Goal: Task Accomplishment & Management: Complete application form

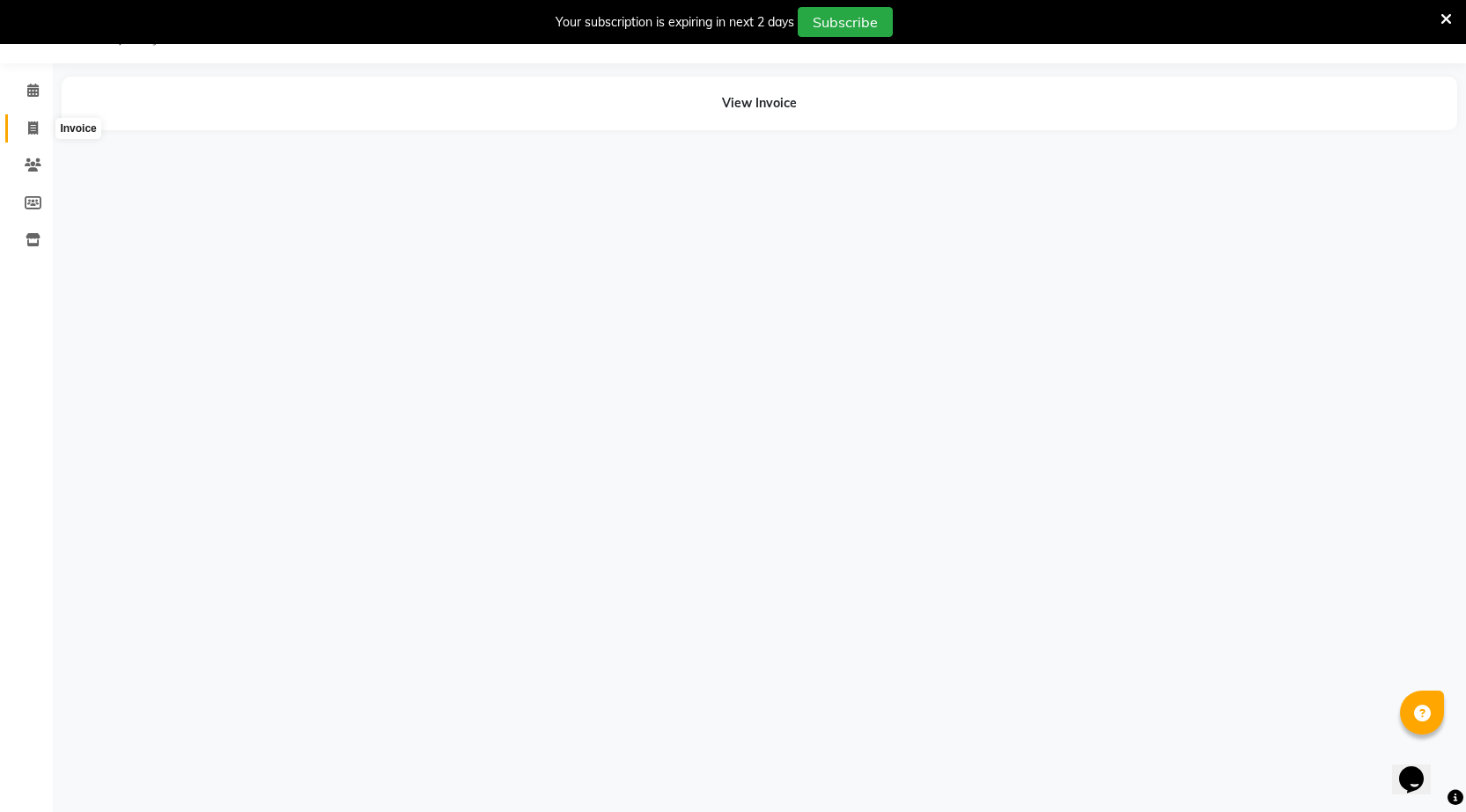
click at [35, 126] on icon at bounding box center [33, 128] width 10 height 13
select select "7062"
select select "service"
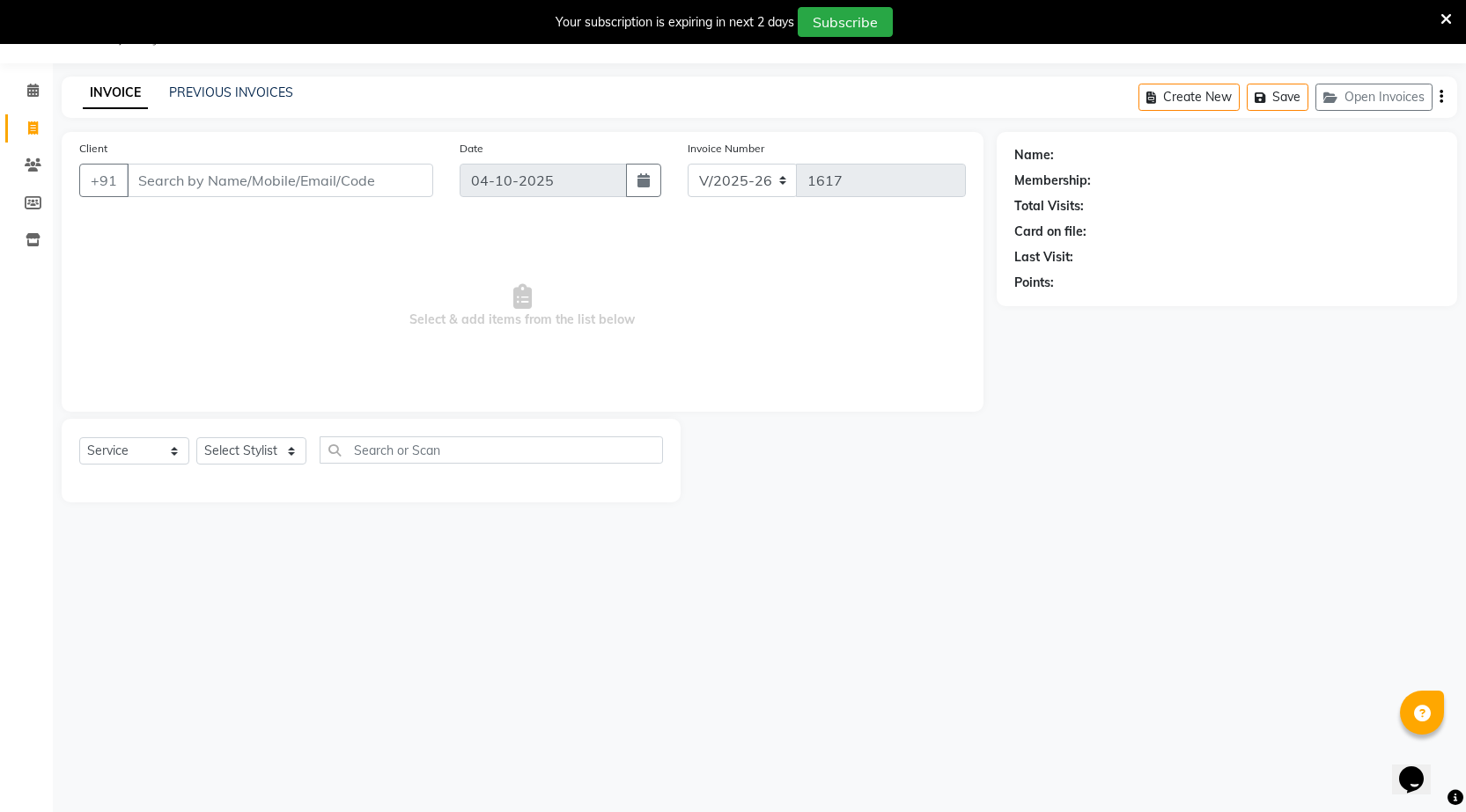
click at [140, 179] on input "Client" at bounding box center [280, 181] width 306 height 34
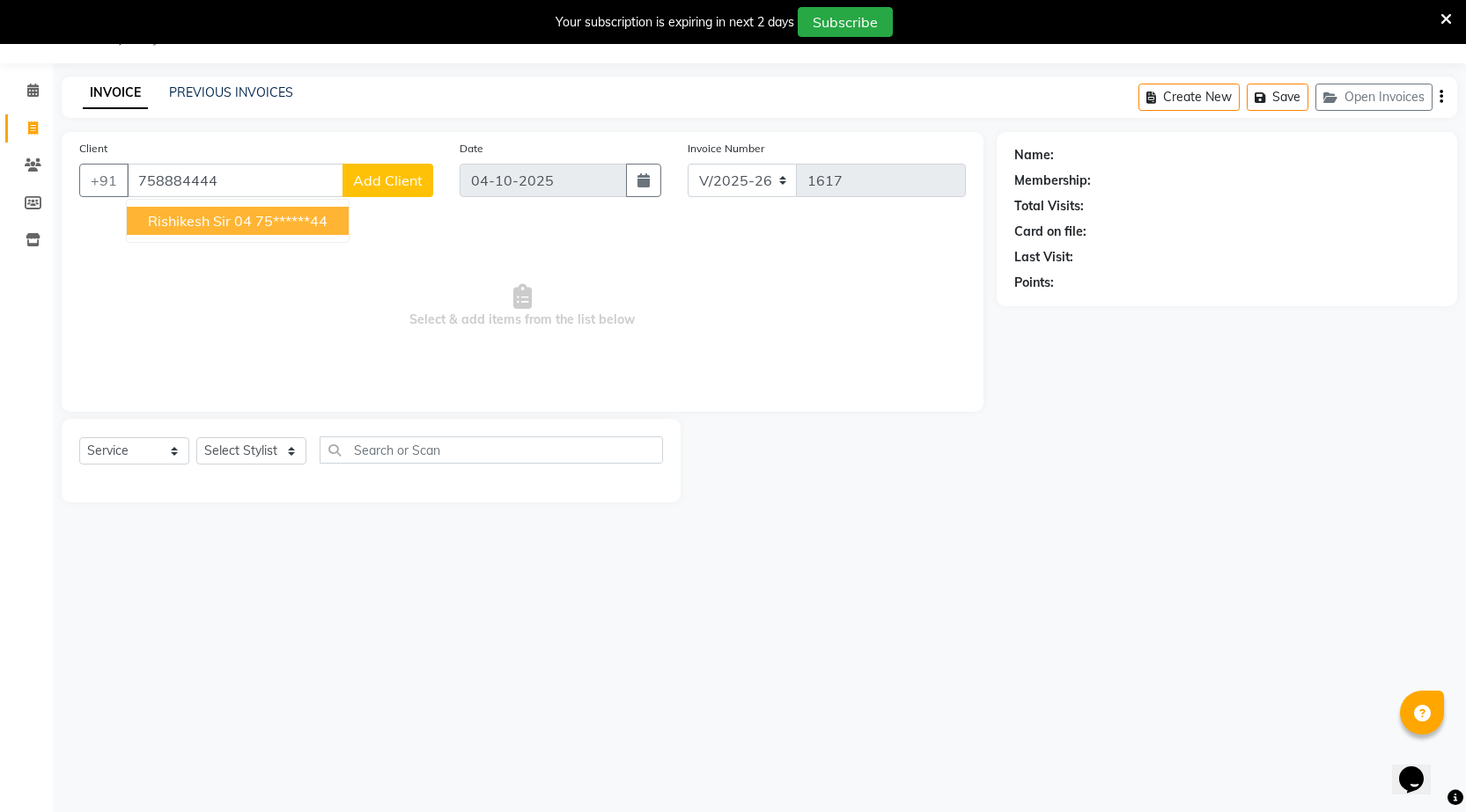
click at [259, 218] on ngb-highlight "75******44" at bounding box center [291, 221] width 73 height 18
type input "75******44"
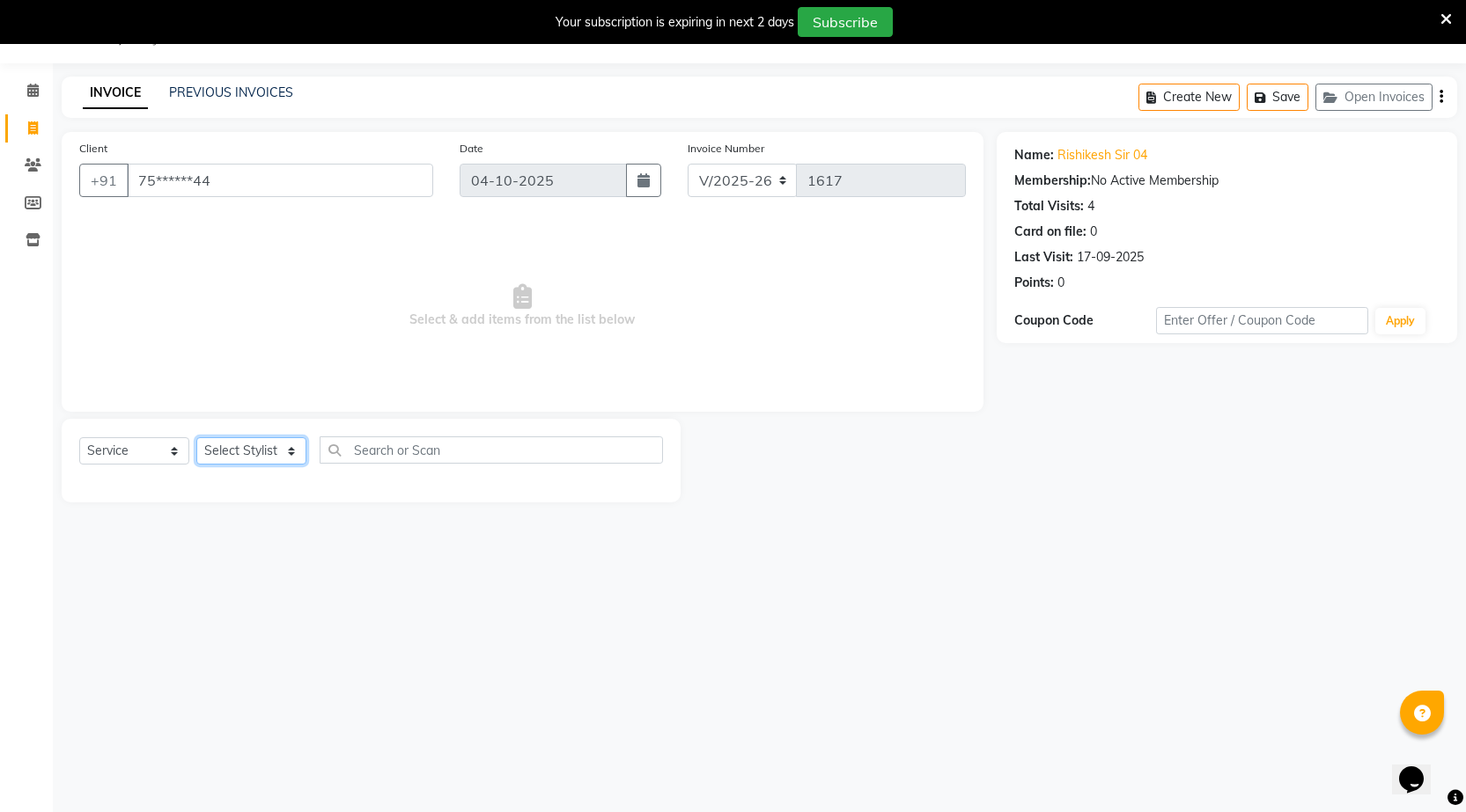
click at [287, 457] on select "Select Stylist [DATE] manager miss staff [PERSON_NAME]" at bounding box center [252, 451] width 110 height 27
select select "72802"
click at [197, 437] on select "Select Stylist [DATE] manager miss staff [PERSON_NAME]" at bounding box center [252, 451] width 110 height 27
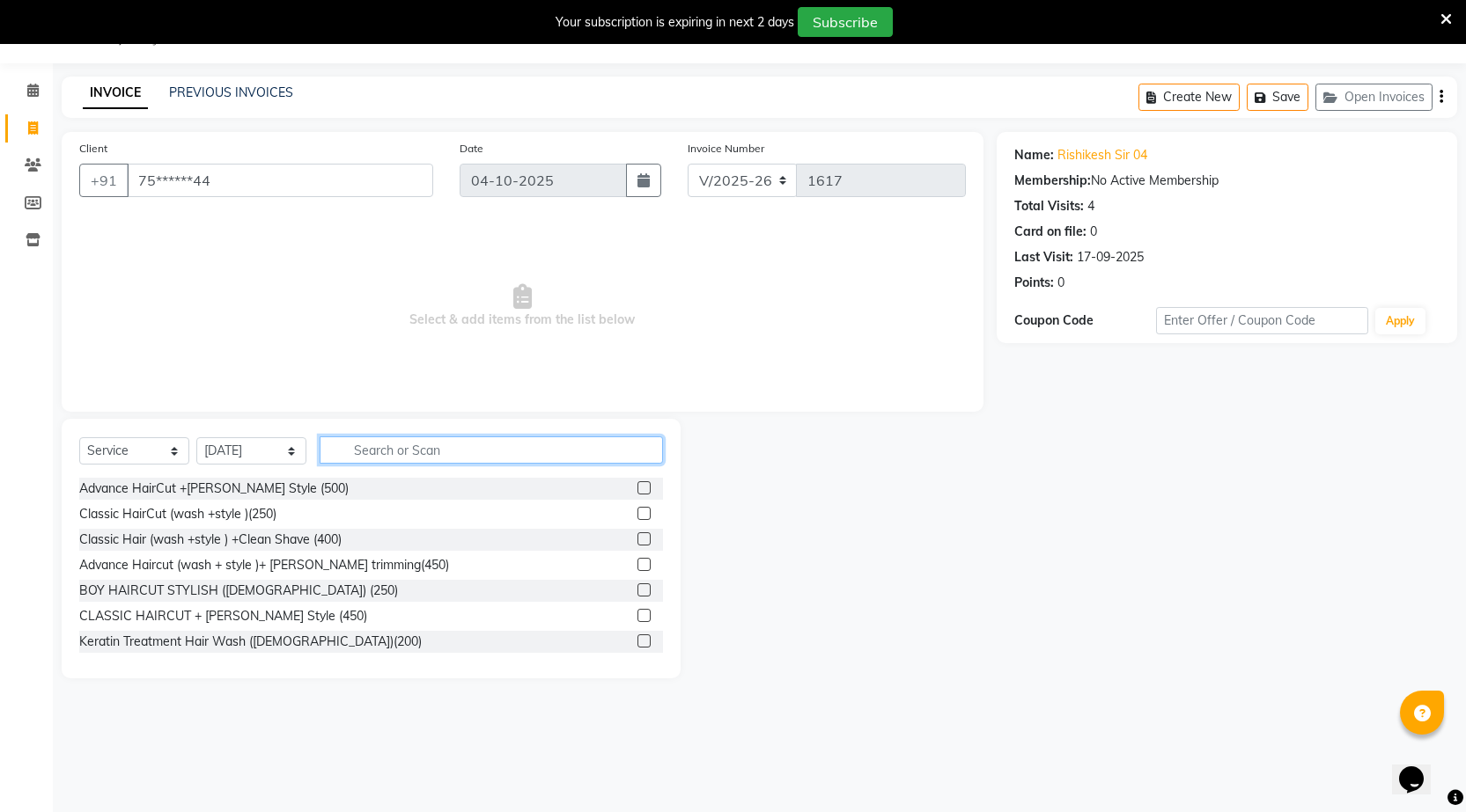
click at [367, 444] on input "text" at bounding box center [492, 450] width 344 height 27
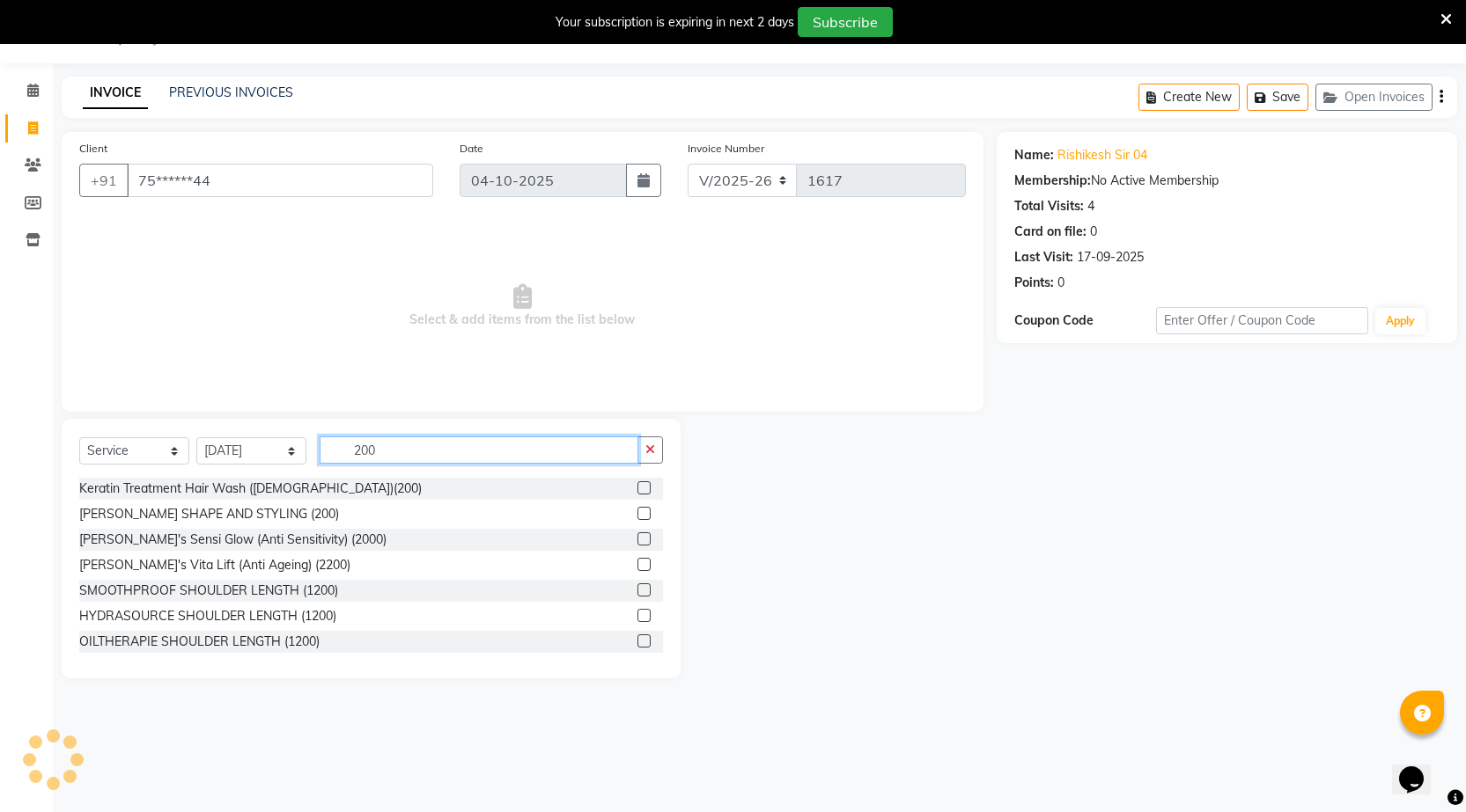
type input "200"
click at [638, 511] on label at bounding box center [644, 514] width 13 height 13
click at [638, 511] on input "checkbox" at bounding box center [643, 514] width 12 height 12
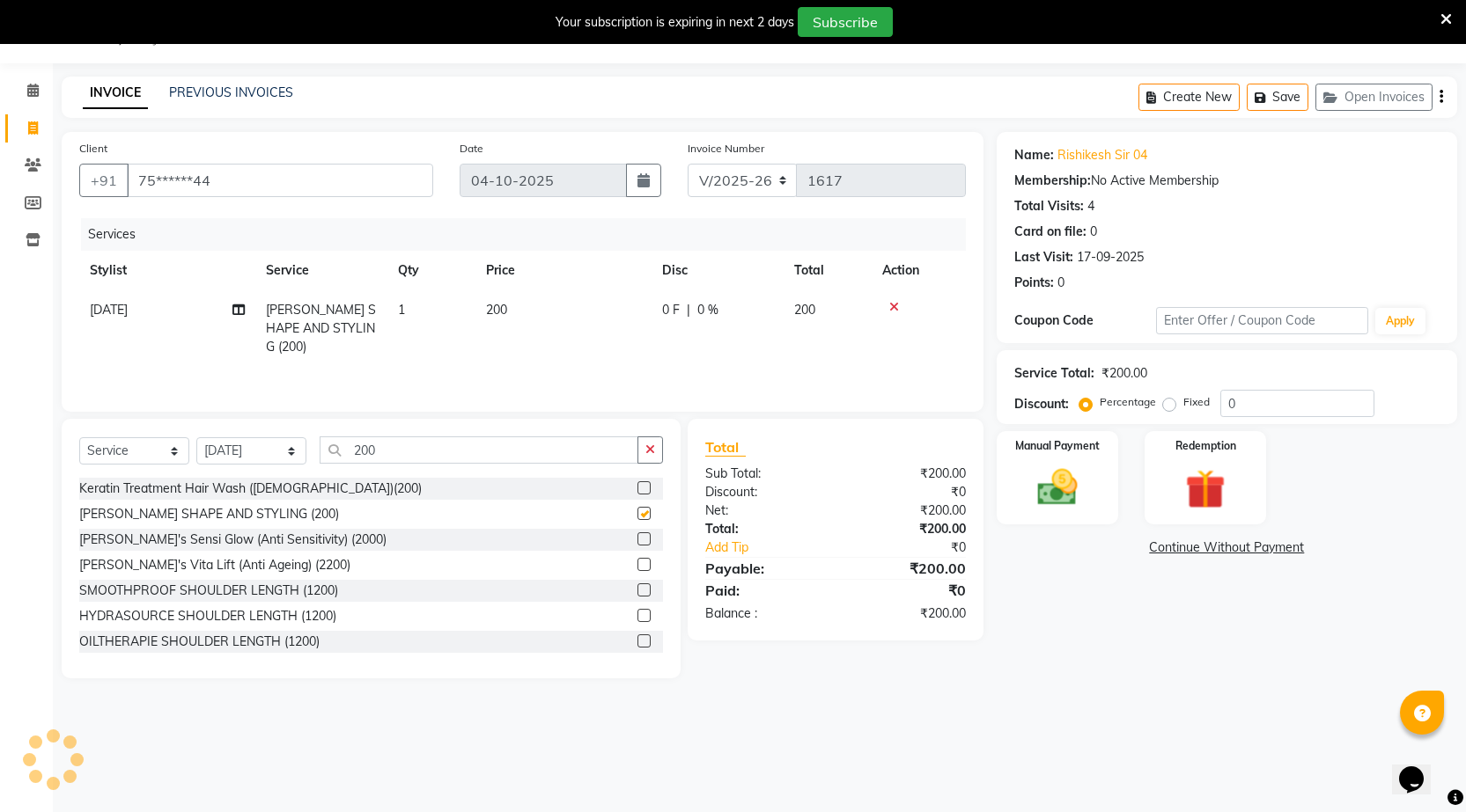
checkbox input "false"
click at [652, 444] on icon "button" at bounding box center [650, 450] width 10 height 12
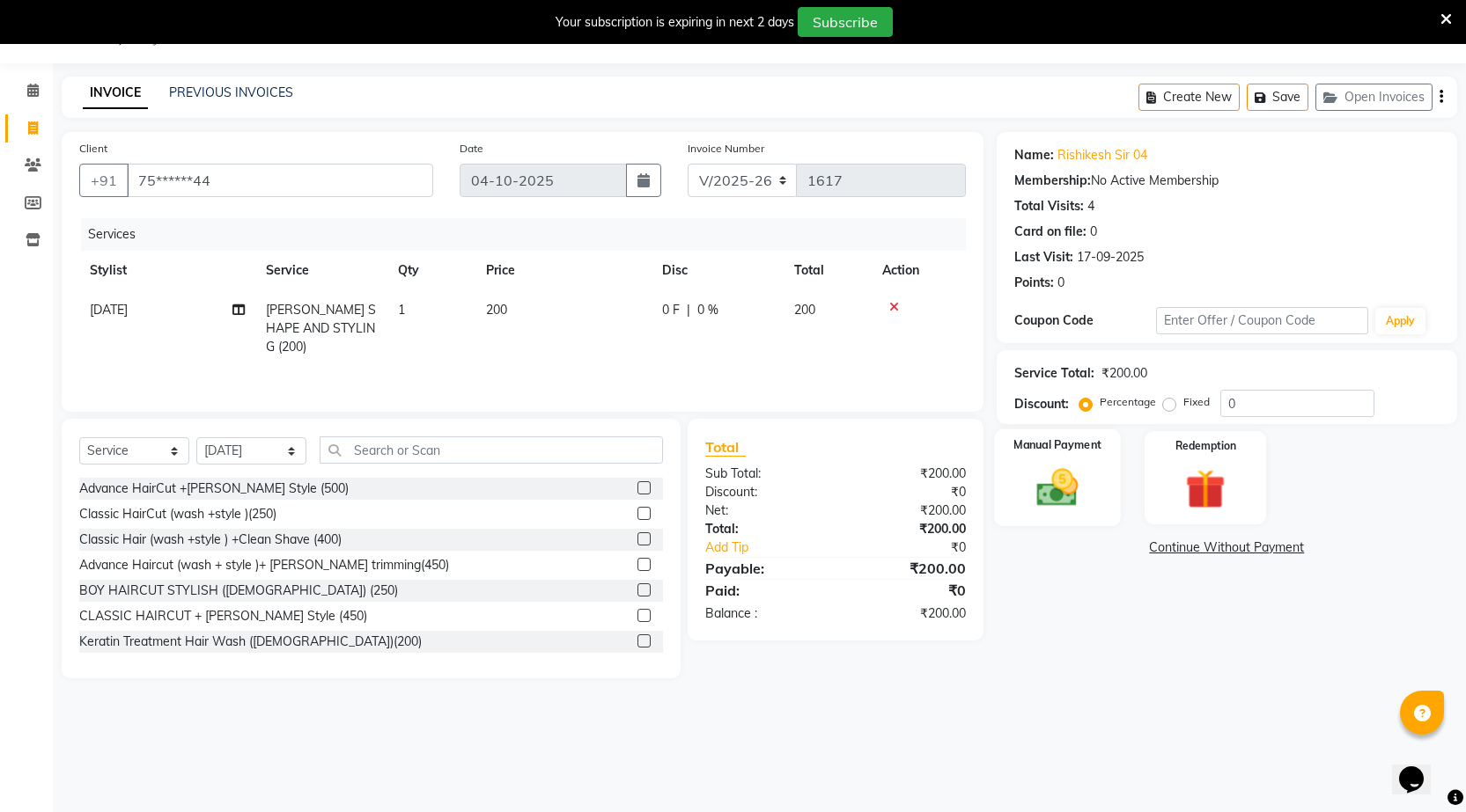
click at [1050, 498] on img at bounding box center [1057, 488] width 68 height 48
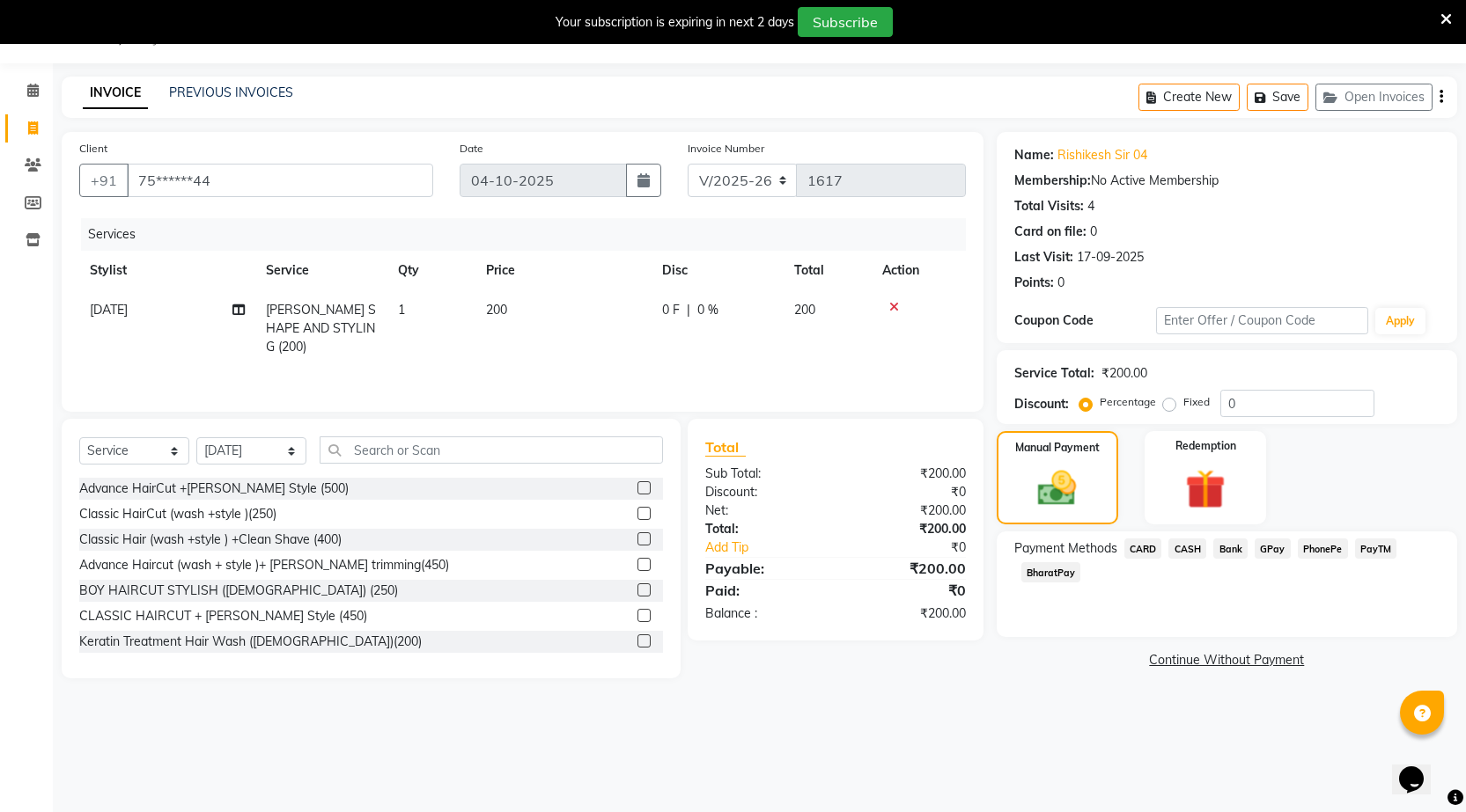
click at [1178, 542] on span "CASH" at bounding box center [1187, 548] width 38 height 20
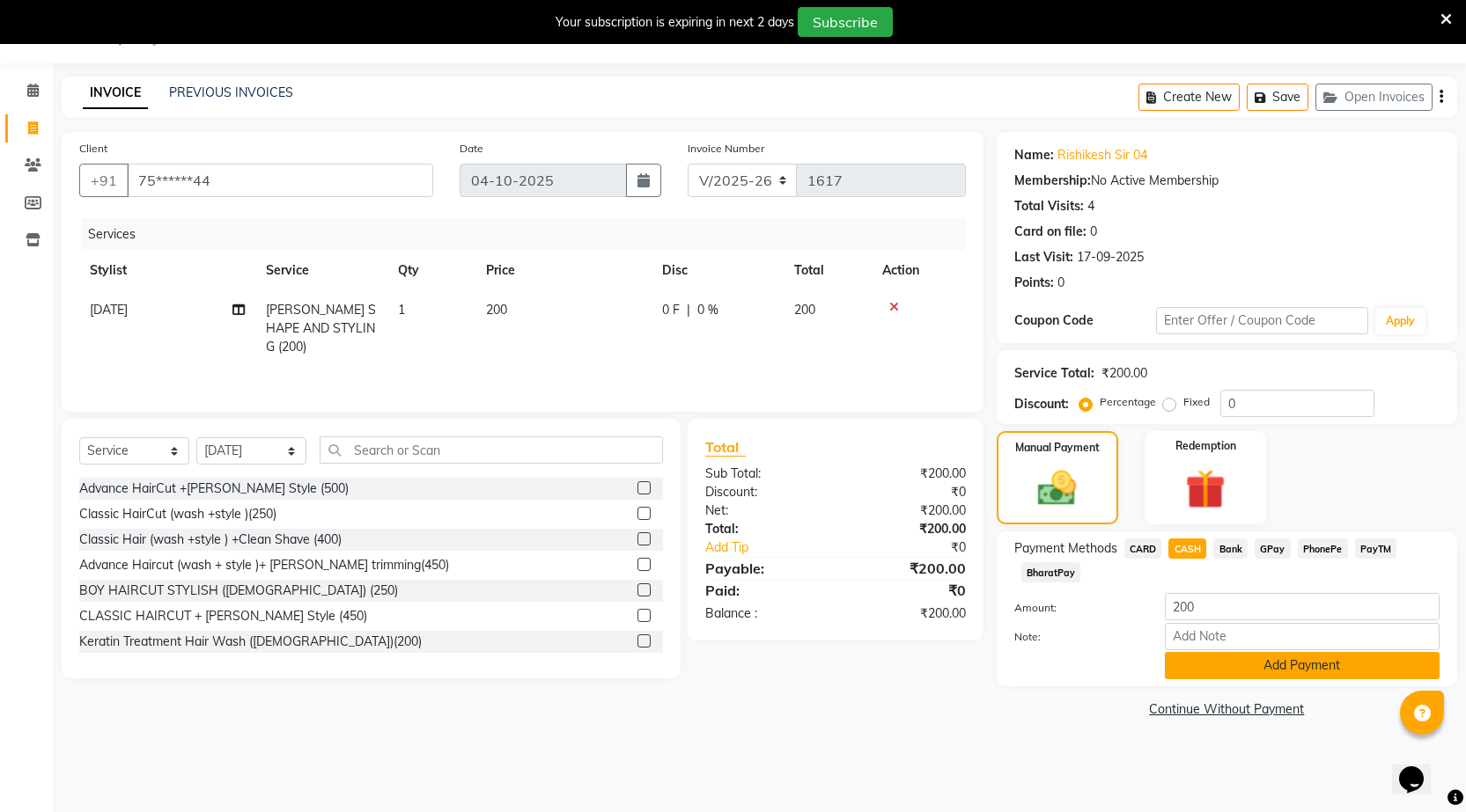
click at [1176, 661] on button "Add Payment" at bounding box center [1302, 666] width 275 height 27
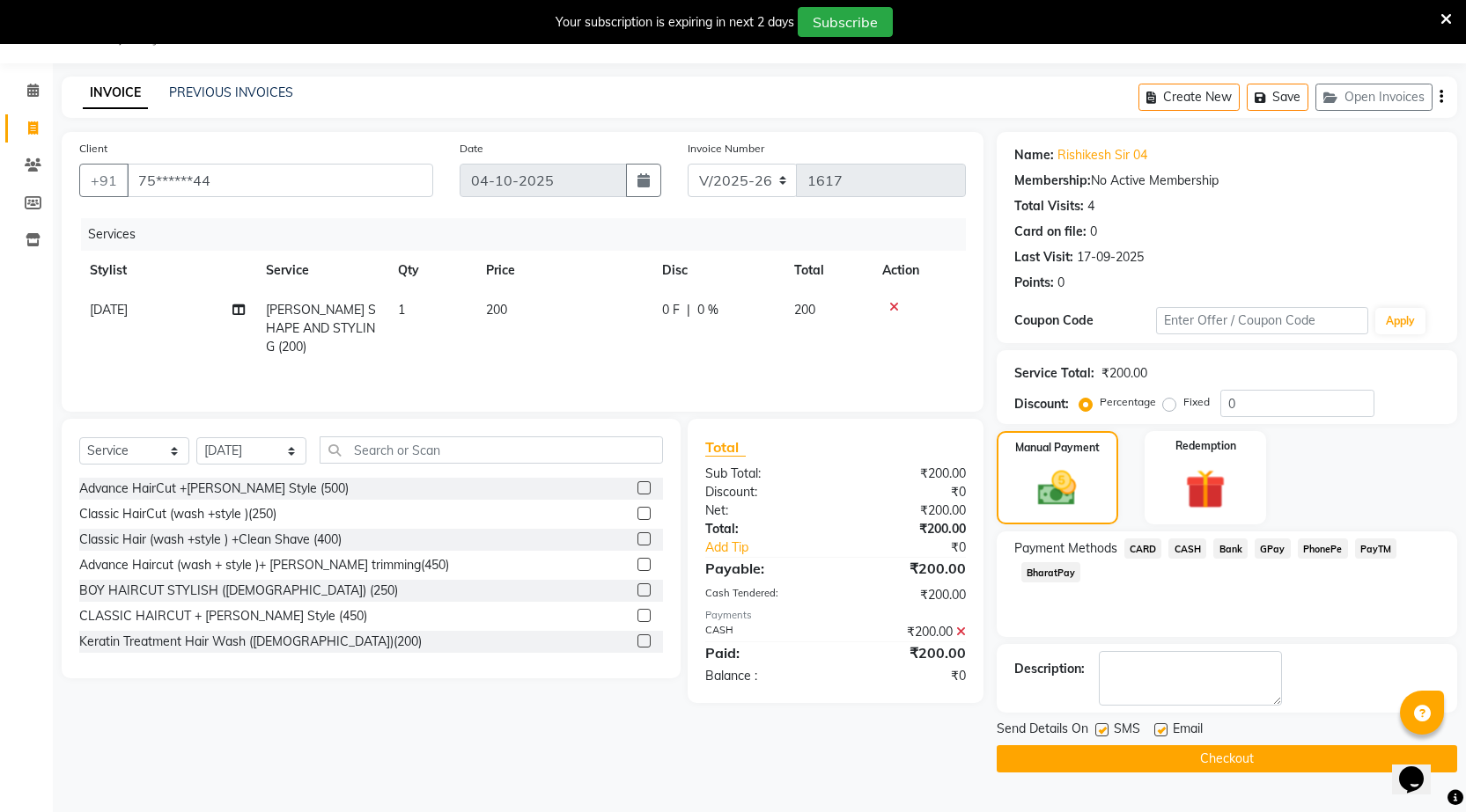
click at [1112, 762] on button "Checkout" at bounding box center [1227, 759] width 461 height 27
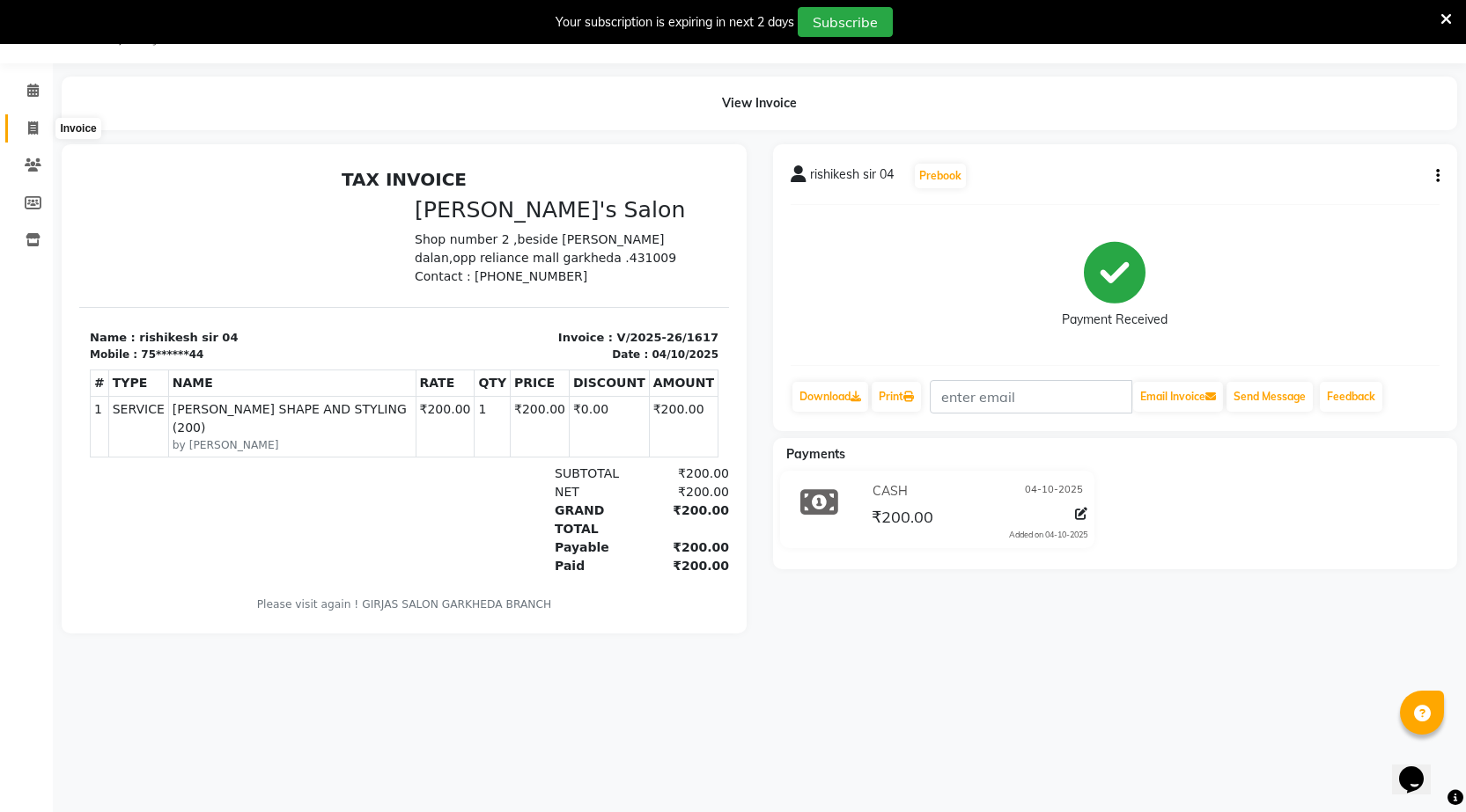
click at [28, 124] on icon at bounding box center [33, 128] width 10 height 13
select select "service"
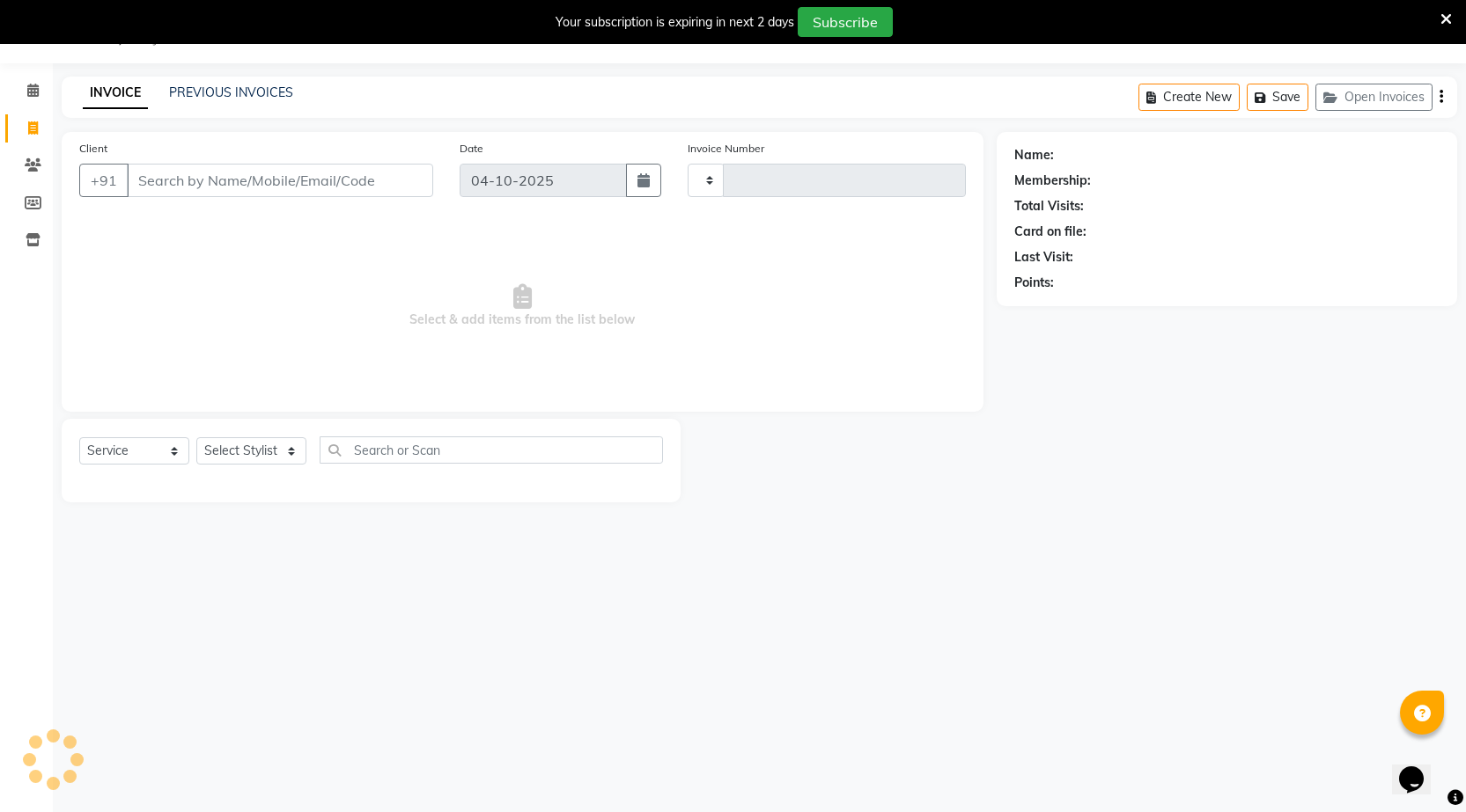
type input "1618"
select select "7062"
drag, startPoint x: 278, startPoint y: 445, endPoint x: 279, endPoint y: 456, distance: 11.0
click at [278, 445] on select "Select Stylist [DATE] manager miss staff [PERSON_NAME]" at bounding box center [252, 451] width 110 height 27
click at [197, 437] on select "Select Stylist [DATE] manager miss staff [PERSON_NAME]" at bounding box center [252, 451] width 110 height 27
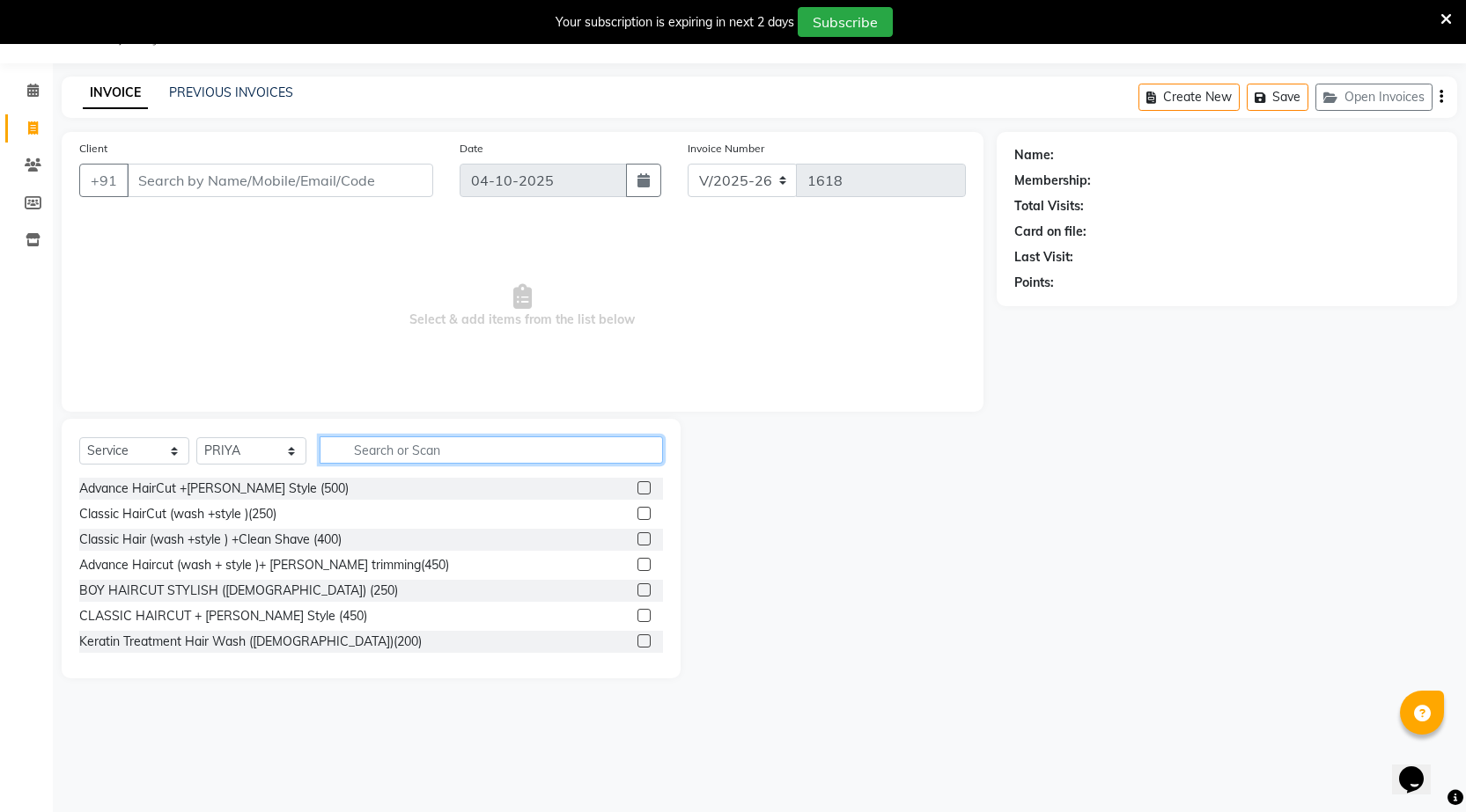
click at [384, 447] on input "text" at bounding box center [492, 450] width 344 height 27
click at [239, 460] on select "Select Stylist [DATE] manager miss staff [PERSON_NAME]" at bounding box center [252, 451] width 110 height 27
select select "64119"
click at [197, 437] on select "Select Stylist [DATE] manager miss staff [PERSON_NAME]" at bounding box center [252, 451] width 110 height 27
click at [296, 184] on input "Client" at bounding box center [280, 181] width 306 height 34
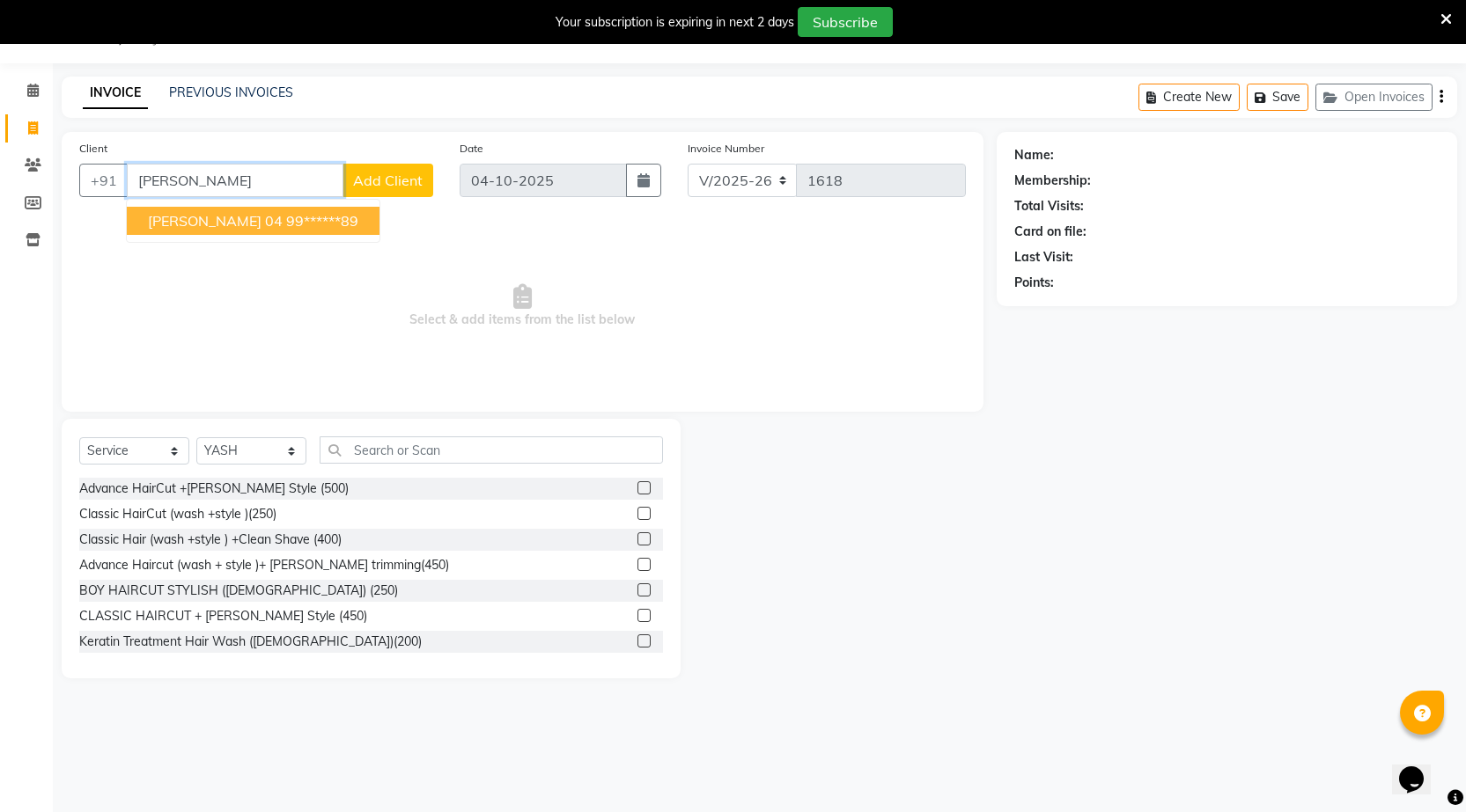
click at [275, 225] on button "[PERSON_NAME] 04 99******89" at bounding box center [252, 221] width 252 height 28
type input "99******89"
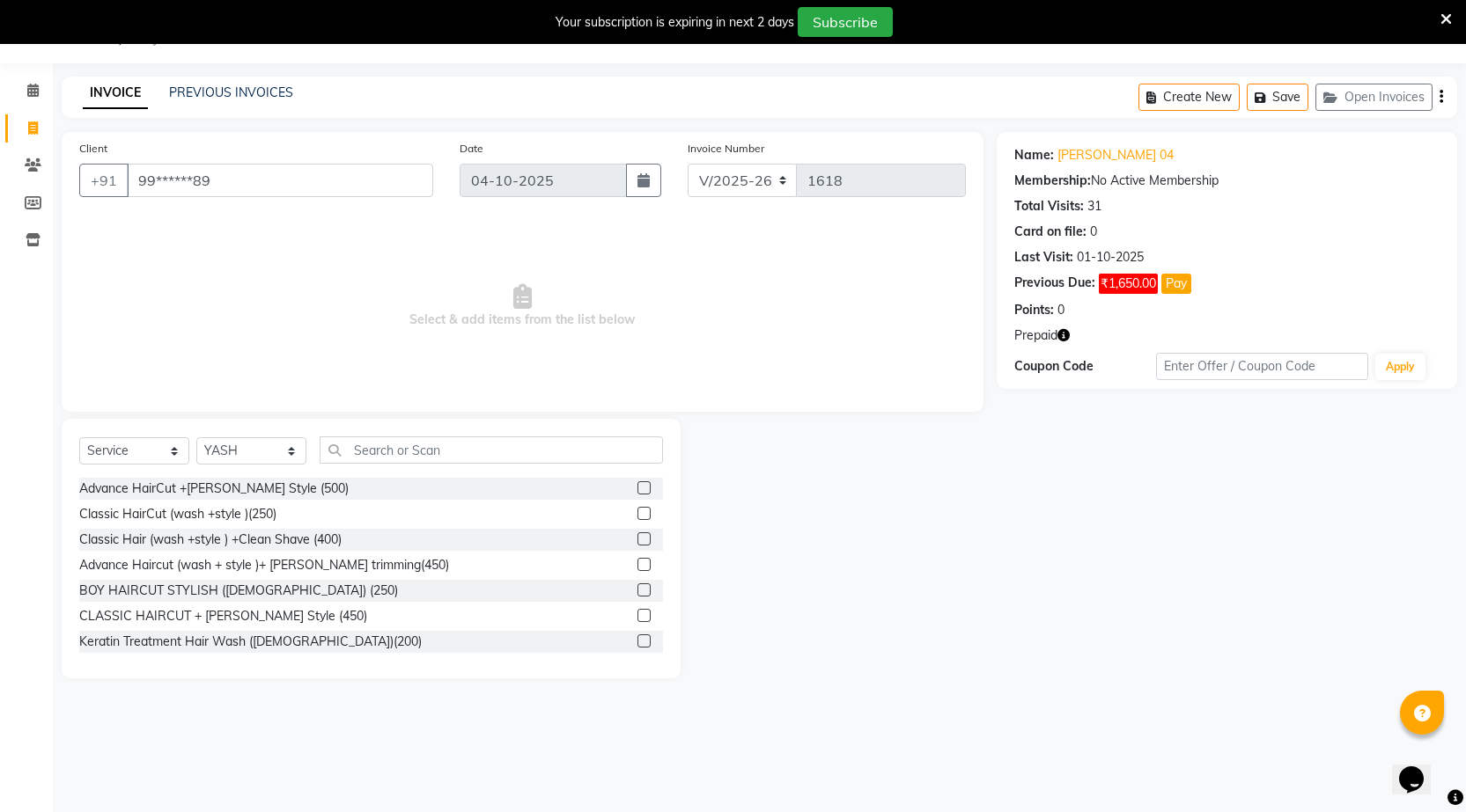
click at [638, 489] on label at bounding box center [644, 488] width 13 height 13
click at [638, 489] on input "checkbox" at bounding box center [643, 489] width 12 height 12
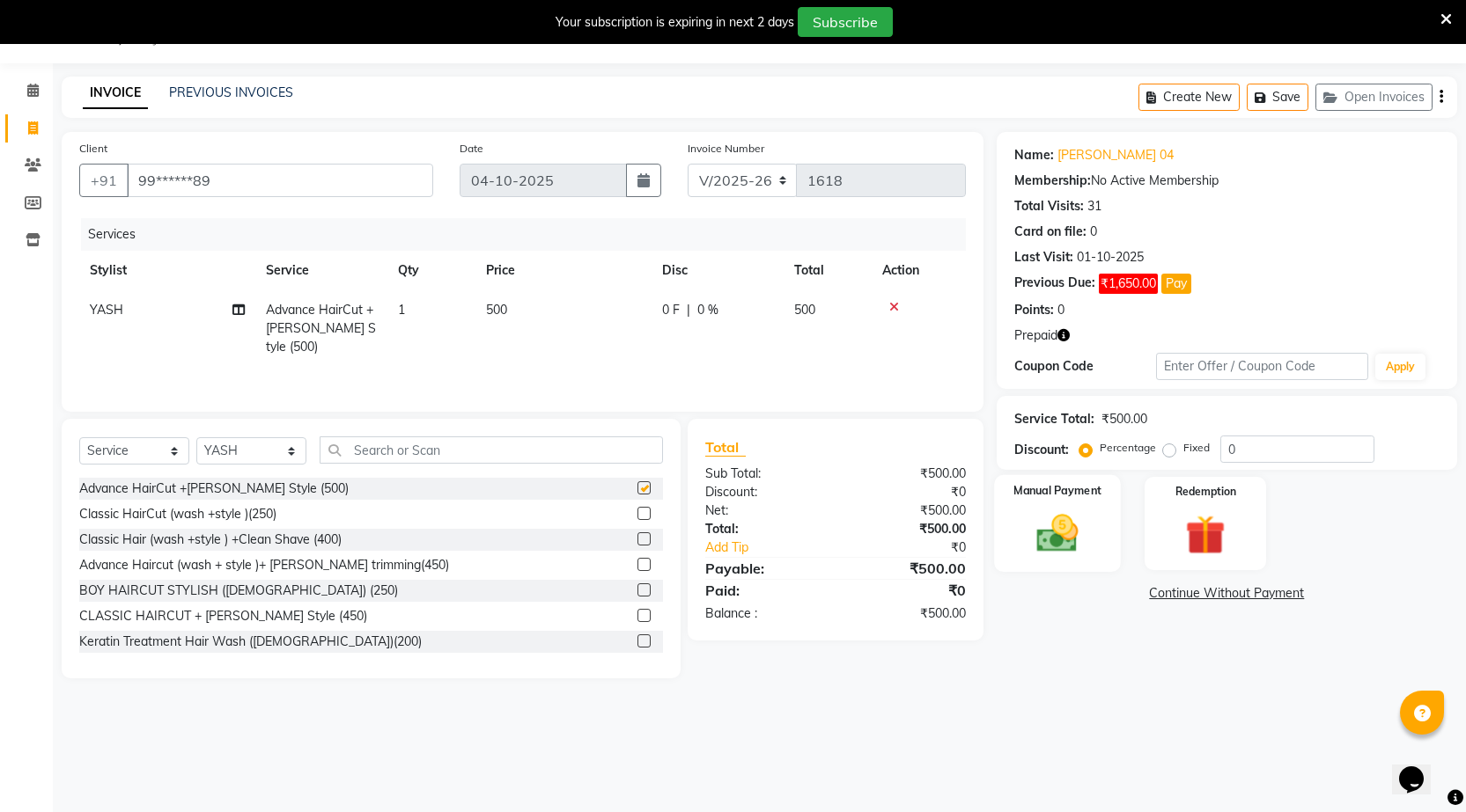
checkbox input "false"
click at [1208, 528] on img at bounding box center [1206, 536] width 68 height 52
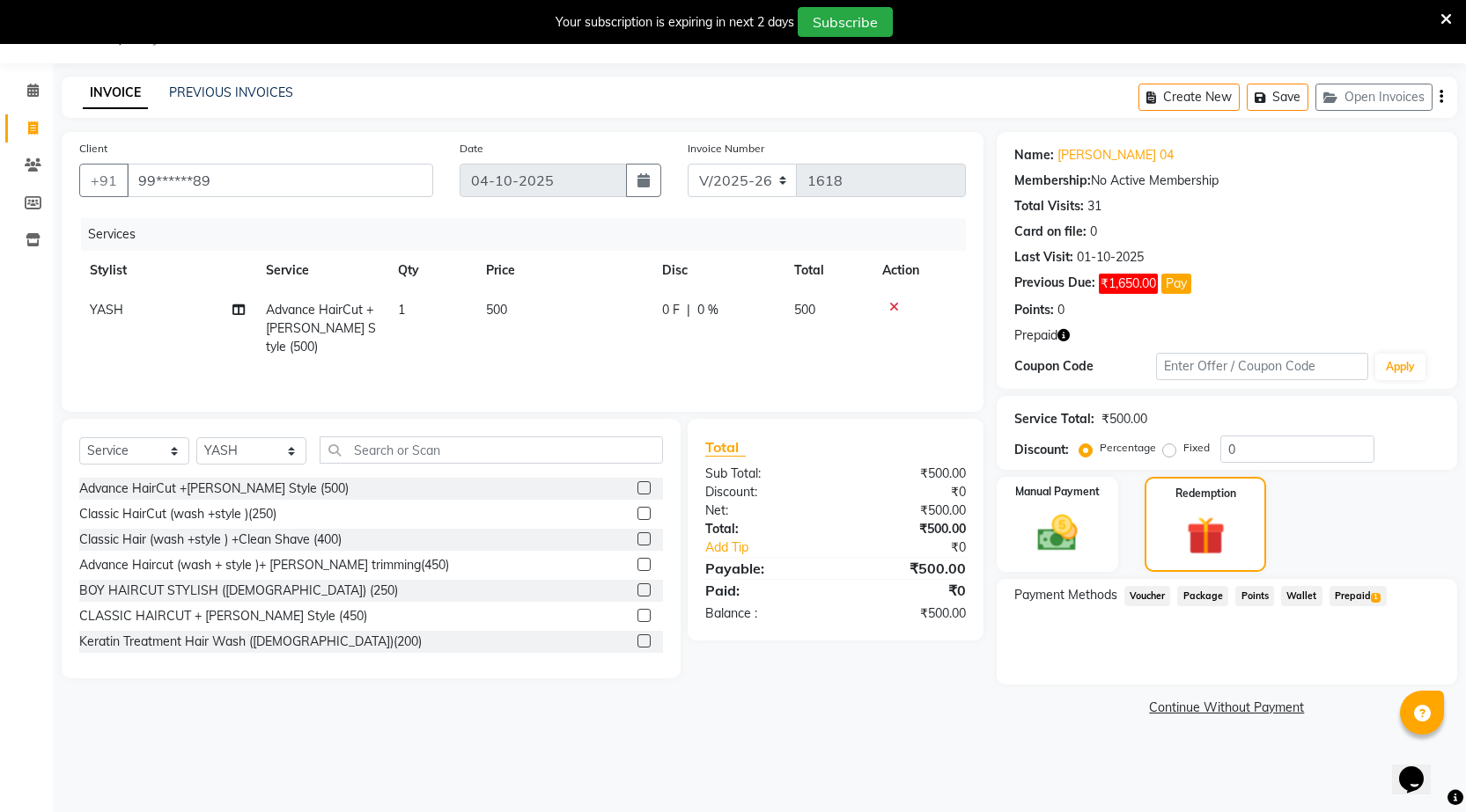
click at [1352, 598] on span "Prepaid 1" at bounding box center [1358, 596] width 58 height 20
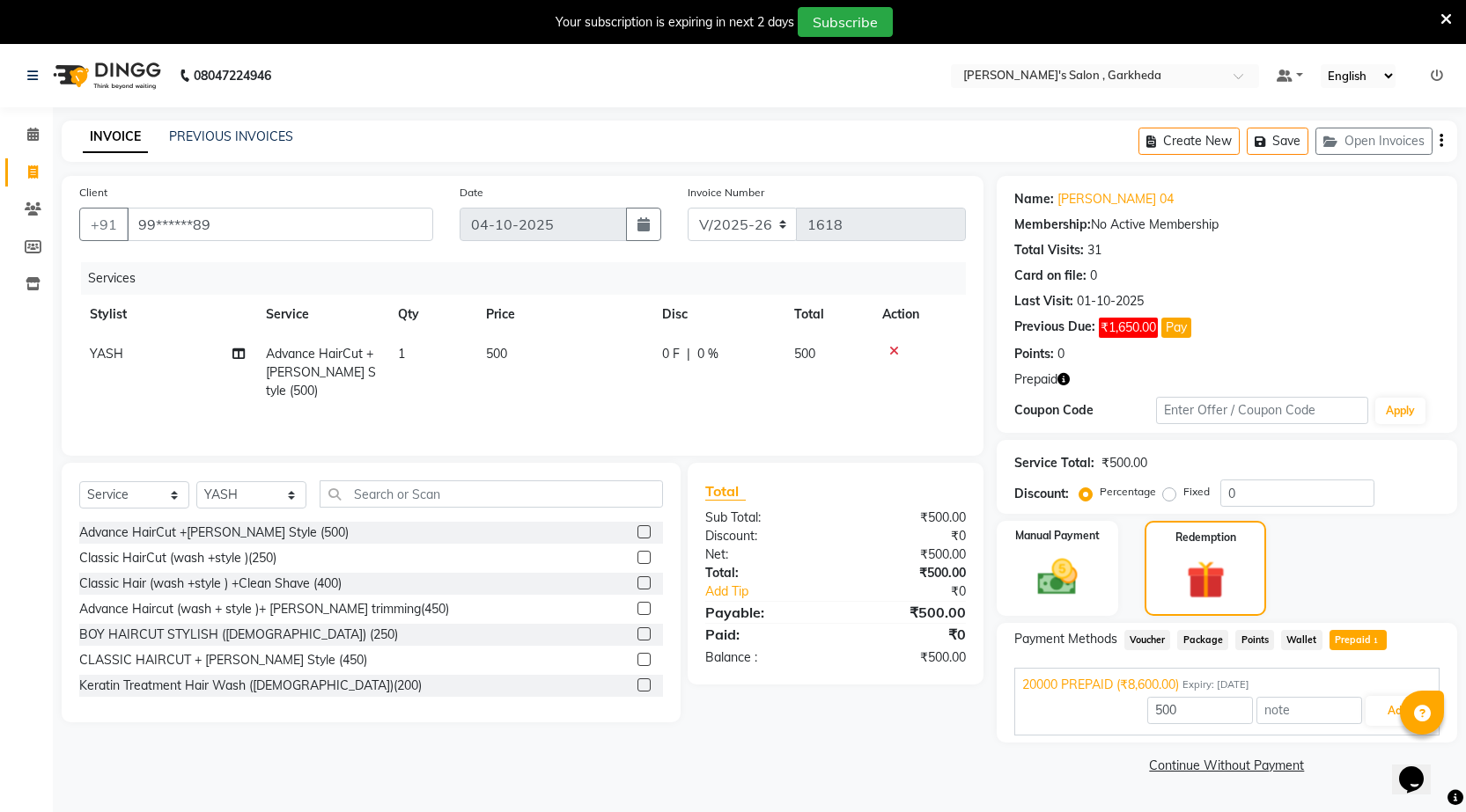
click at [899, 349] on div at bounding box center [919, 352] width 73 height 12
click at [894, 350] on icon at bounding box center [894, 352] width 10 height 12
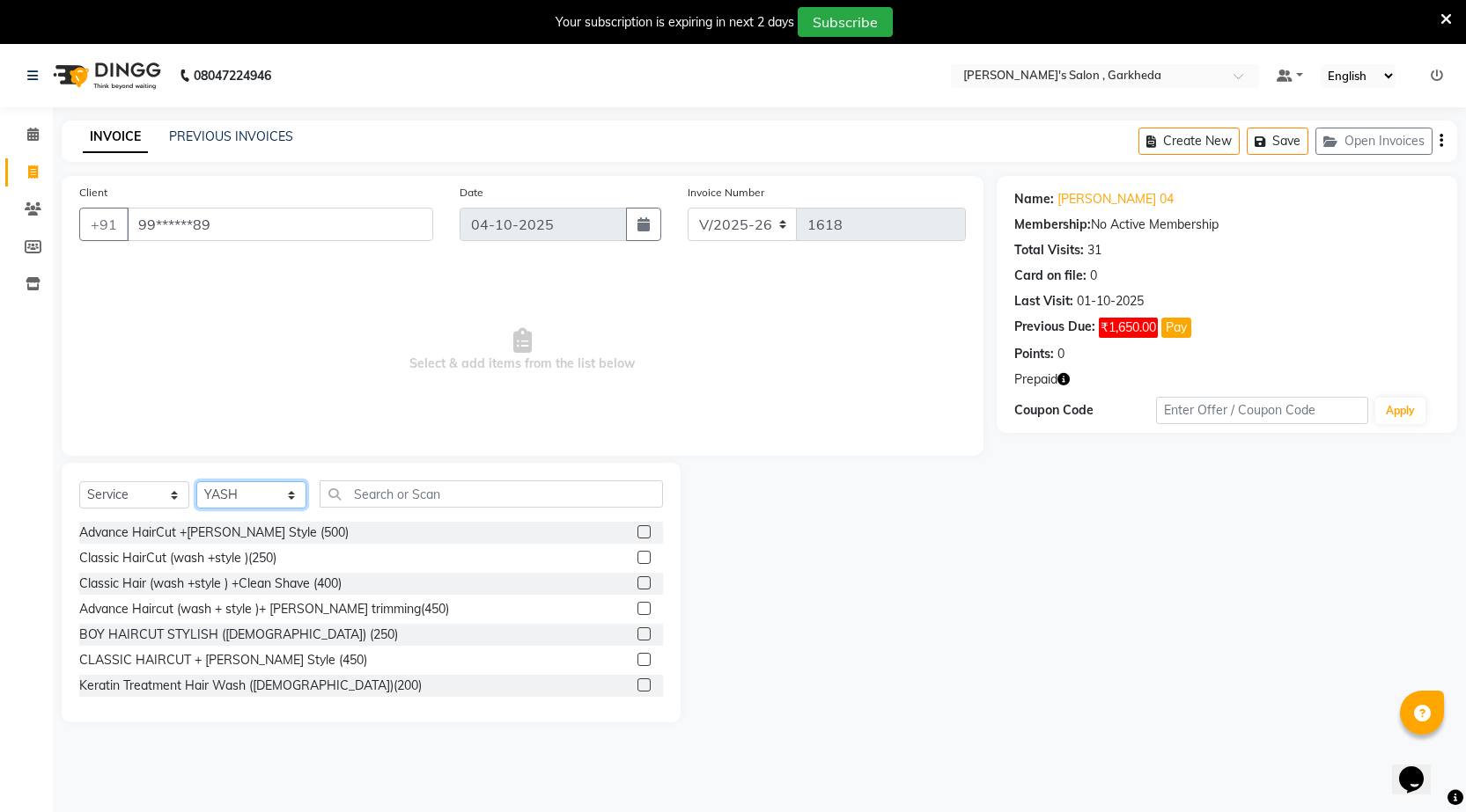
click at [252, 492] on select "Select Stylist [DATE] manager miss staff [PERSON_NAME]" at bounding box center [252, 495] width 110 height 27
click at [197, 482] on select "Select Stylist [DATE] manager miss staff [PERSON_NAME]" at bounding box center [252, 495] width 110 height 27
click at [155, 503] on select "Select Service Product Membership Package Voucher Prepaid Gift Card" at bounding box center [134, 495] width 110 height 27
select select "product"
click at [79, 482] on select "Select Service Product Membership Package Voucher Prepaid Gift Card" at bounding box center [134, 495] width 110 height 27
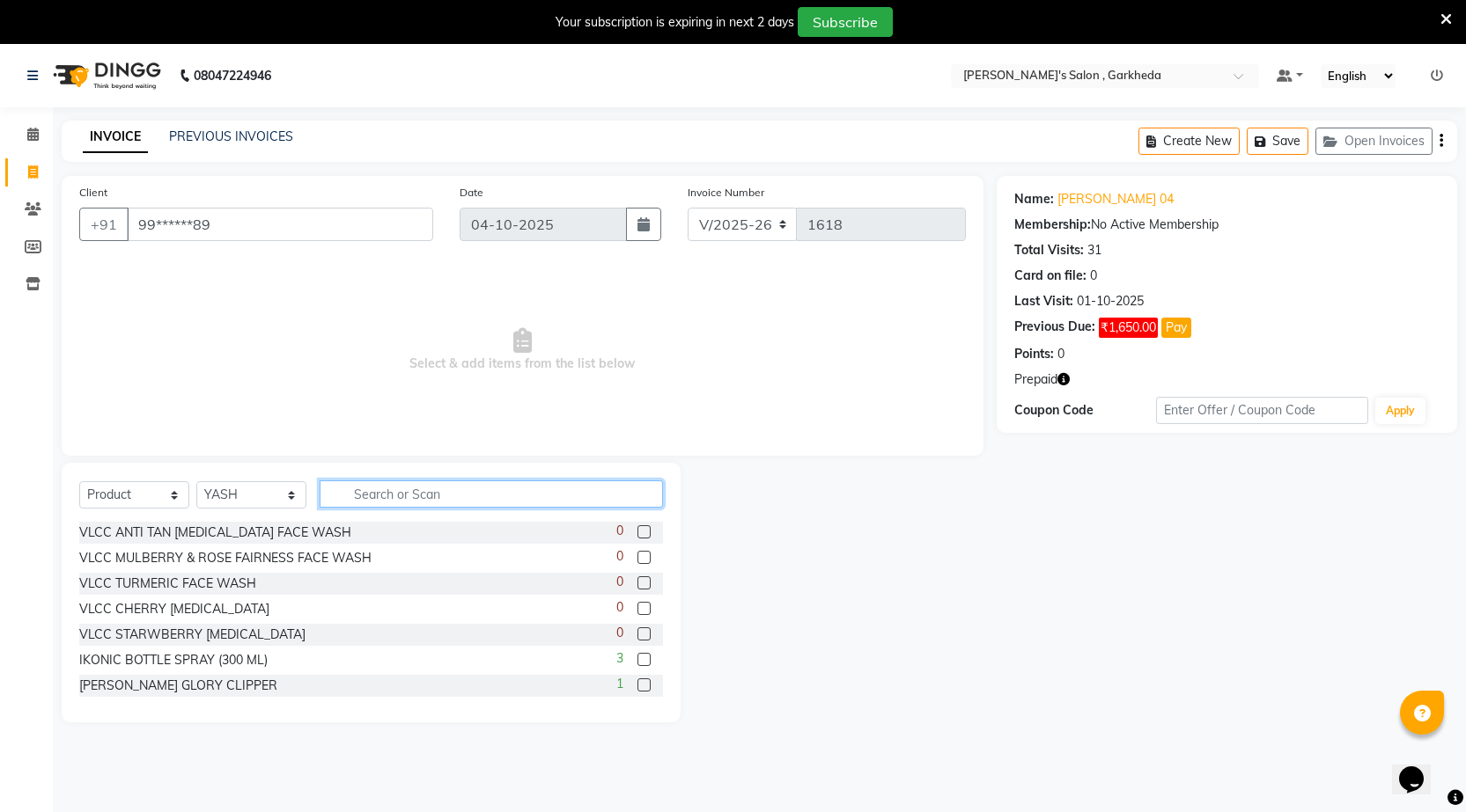
click at [430, 502] on input "text" at bounding box center [492, 494] width 344 height 27
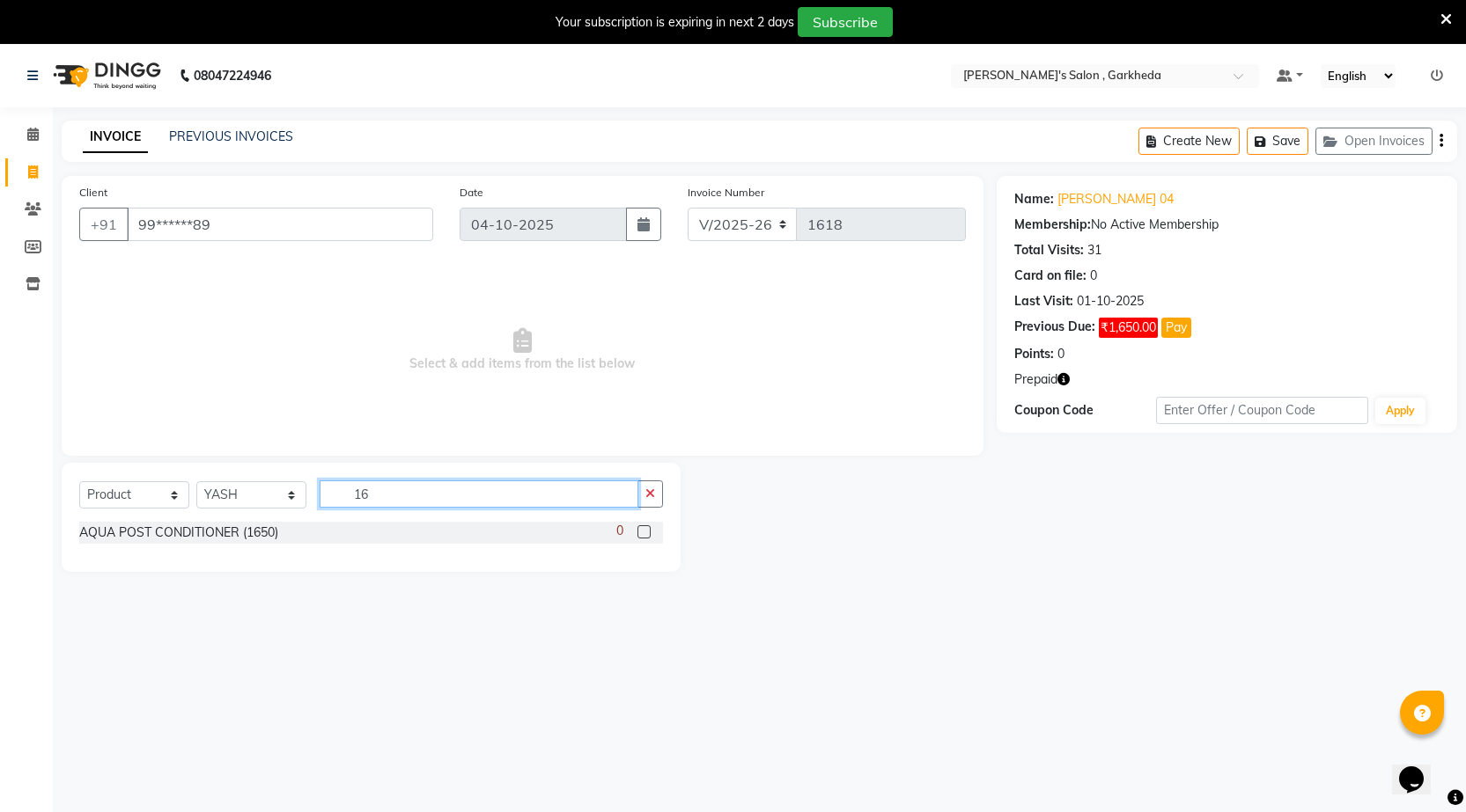
type input "1"
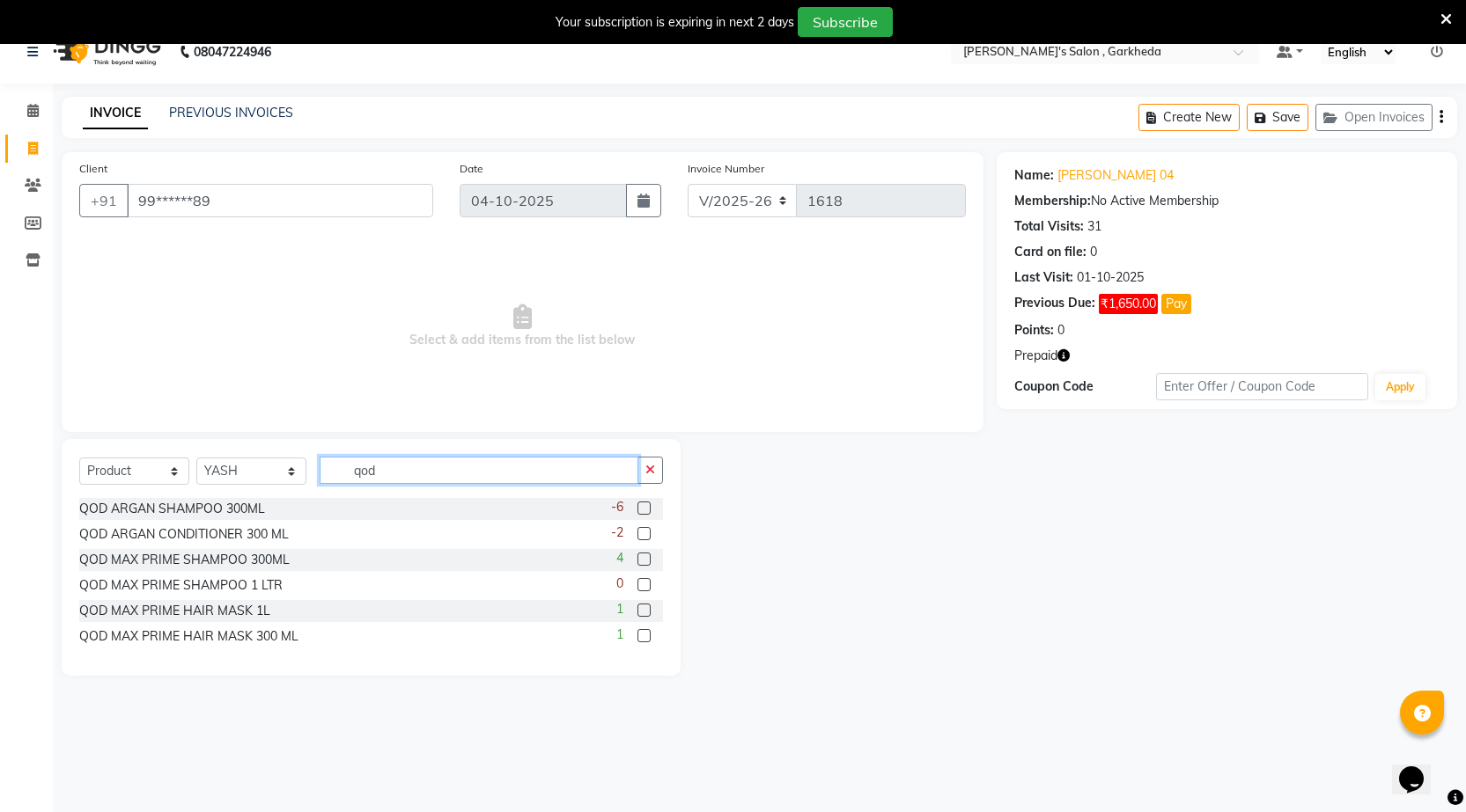
scroll to position [44, 0]
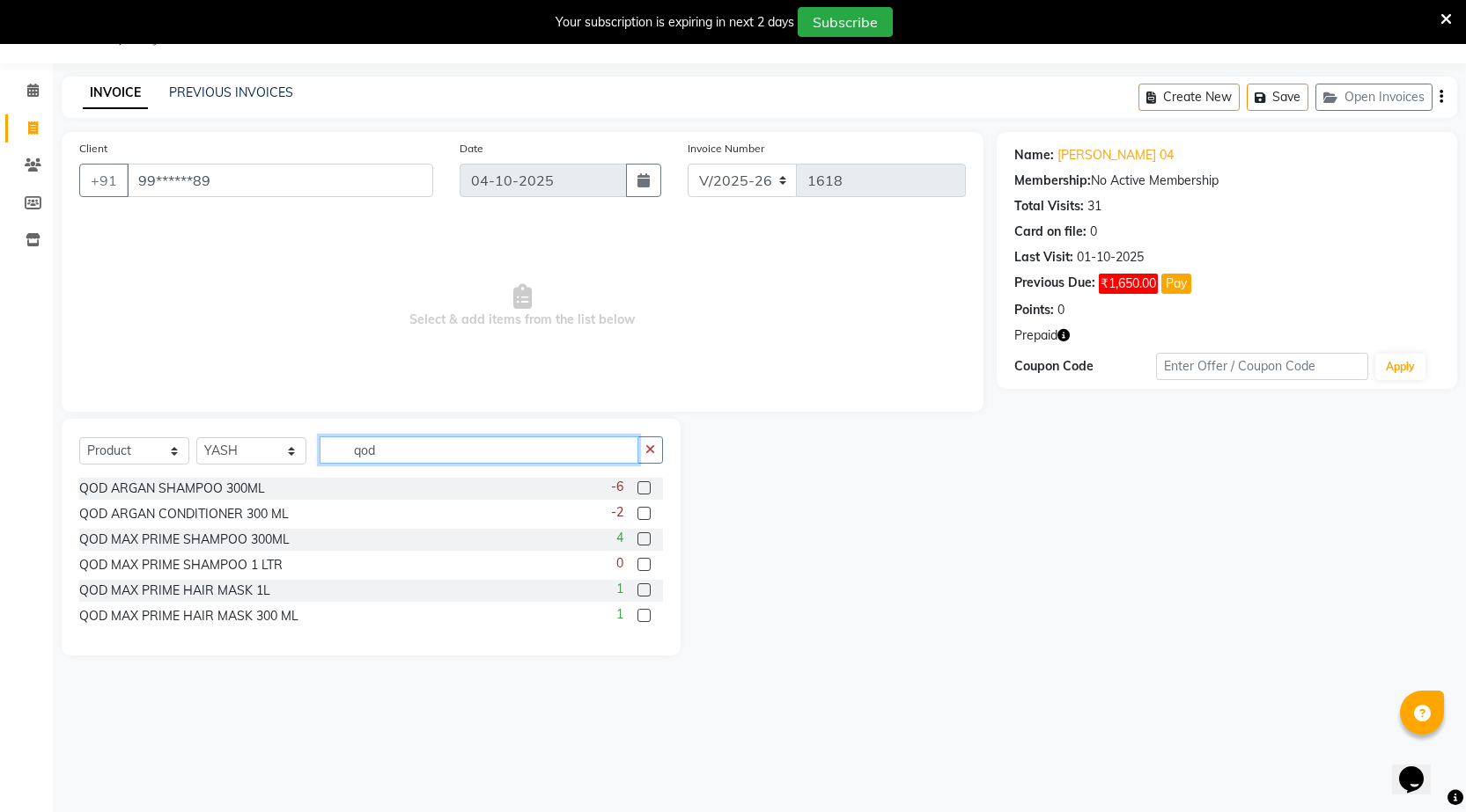
type input "qod"
click at [645, 617] on label at bounding box center [644, 615] width 13 height 13
click at [645, 617] on input "checkbox" at bounding box center [643, 616] width 12 height 12
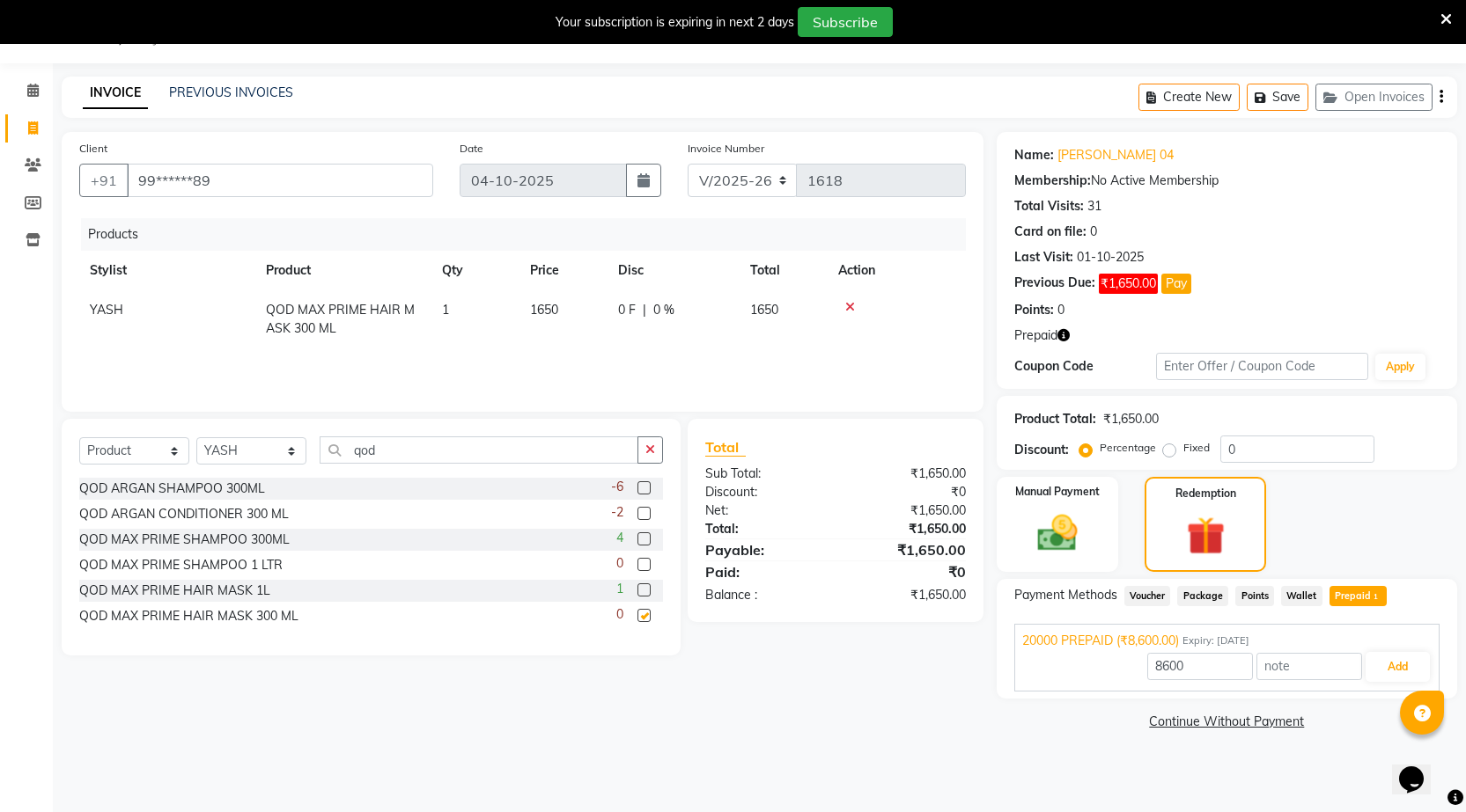
checkbox input "false"
click at [644, 536] on label at bounding box center [644, 538] width 13 height 13
click at [644, 536] on input "checkbox" at bounding box center [643, 539] width 12 height 12
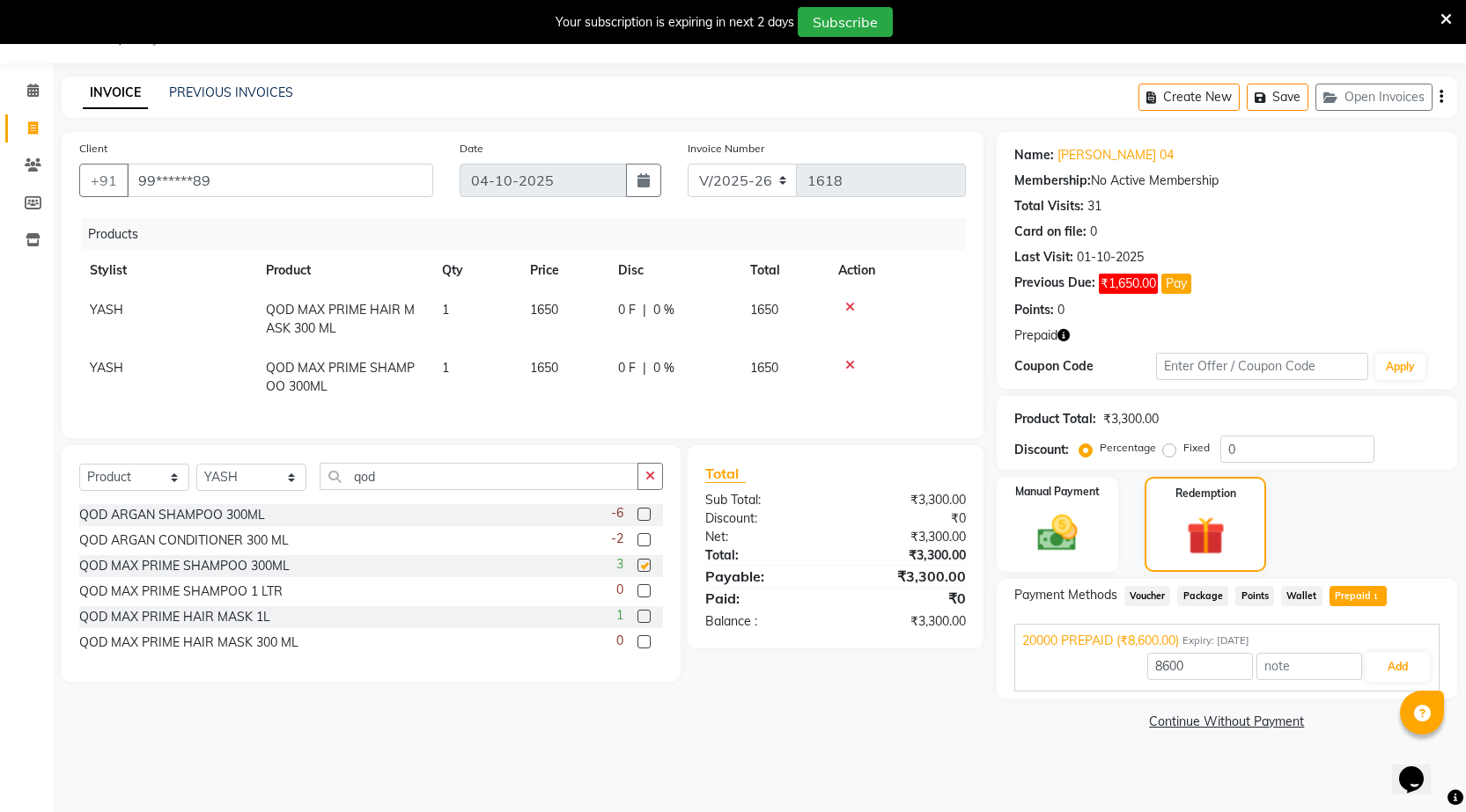
checkbox input "false"
click at [95, 374] on span "YASH" at bounding box center [106, 368] width 34 height 16
select select "64119"
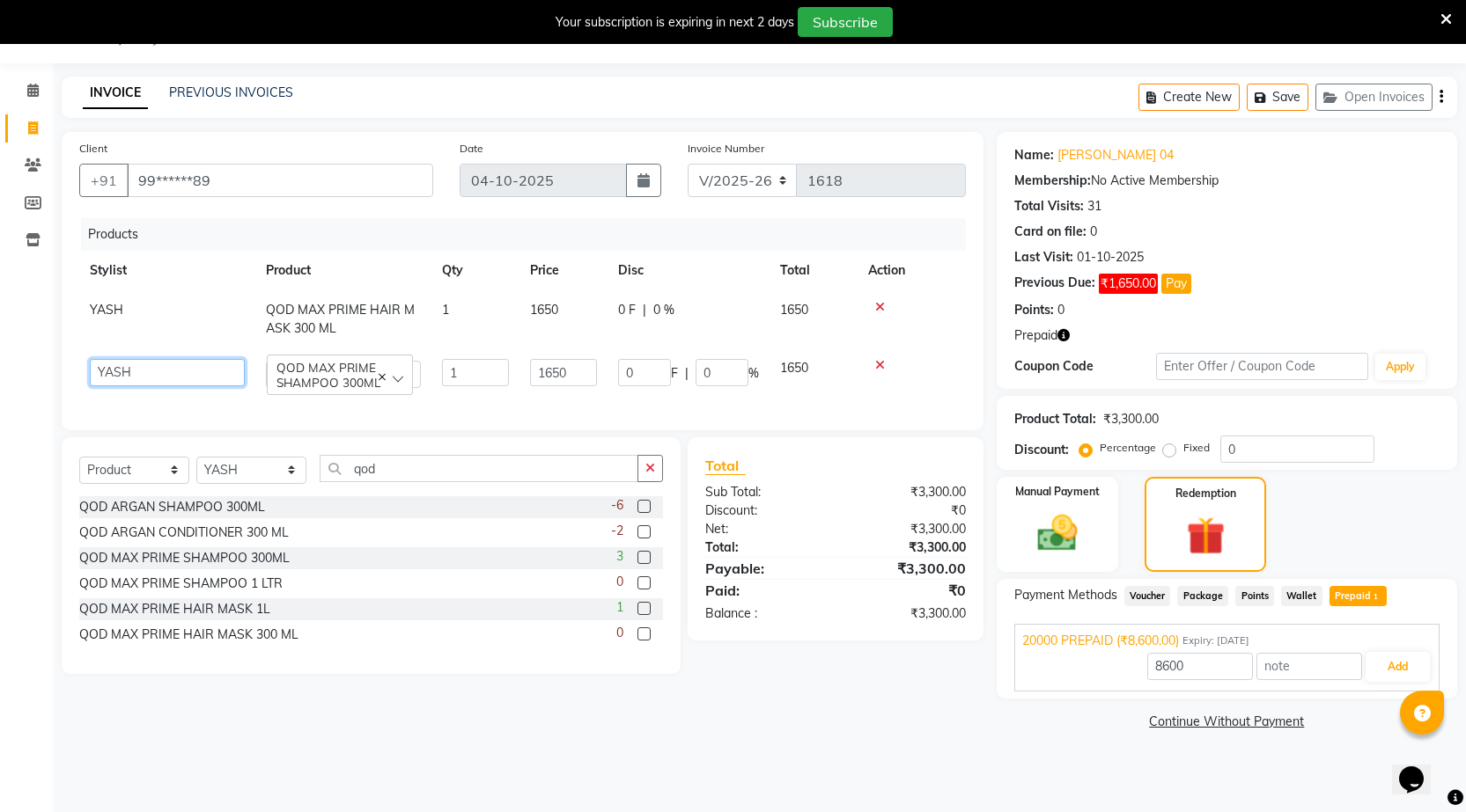
drag, startPoint x: 107, startPoint y: 364, endPoint x: 136, endPoint y: 372, distance: 30.1
click at [108, 364] on select "[DATE] manager miss staff [PERSON_NAME]" at bounding box center [167, 373] width 155 height 27
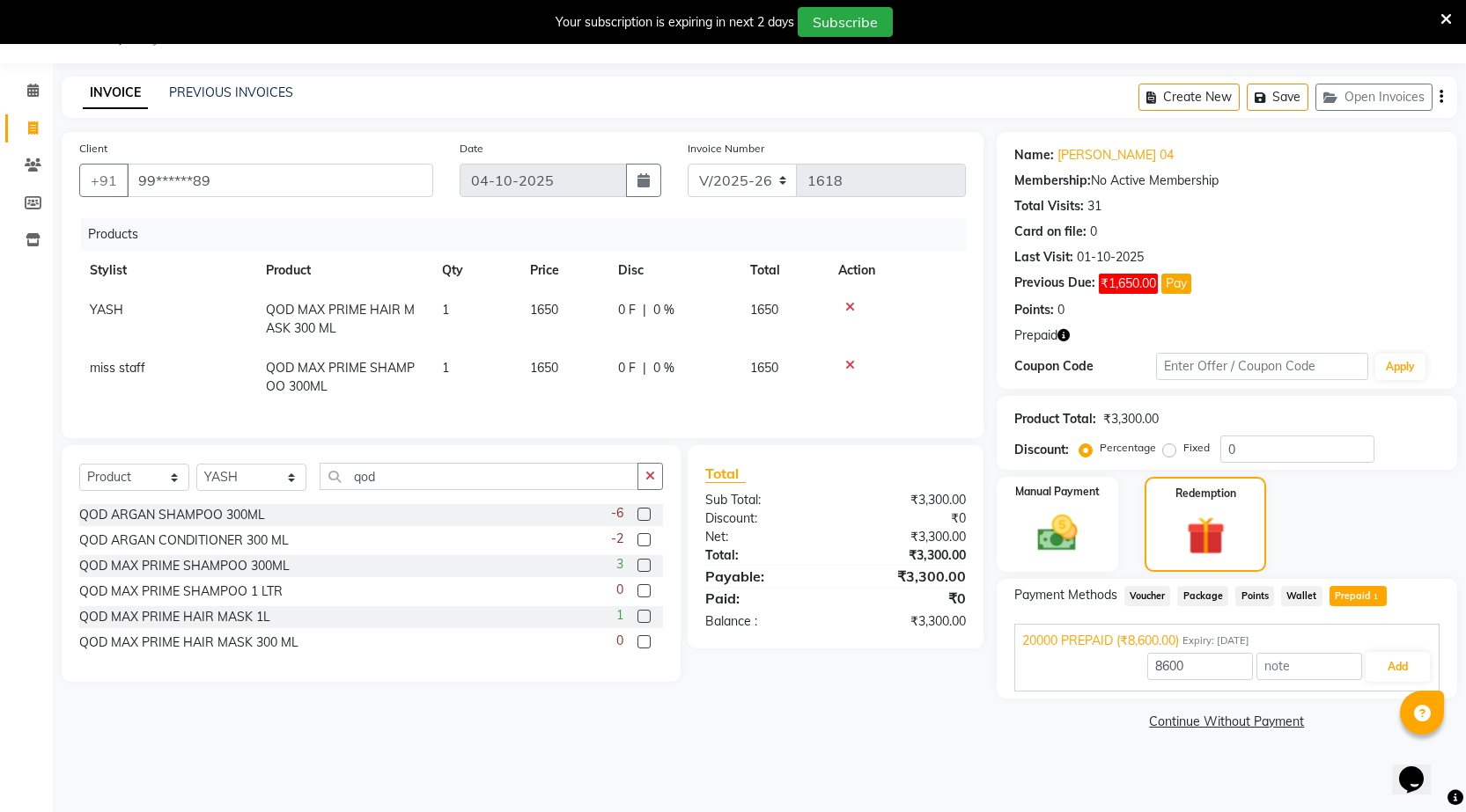
click at [132, 288] on th "Stylist" at bounding box center [167, 270] width 176 height 40
click at [105, 312] on span "YASH" at bounding box center [106, 310] width 34 height 16
select select "64119"
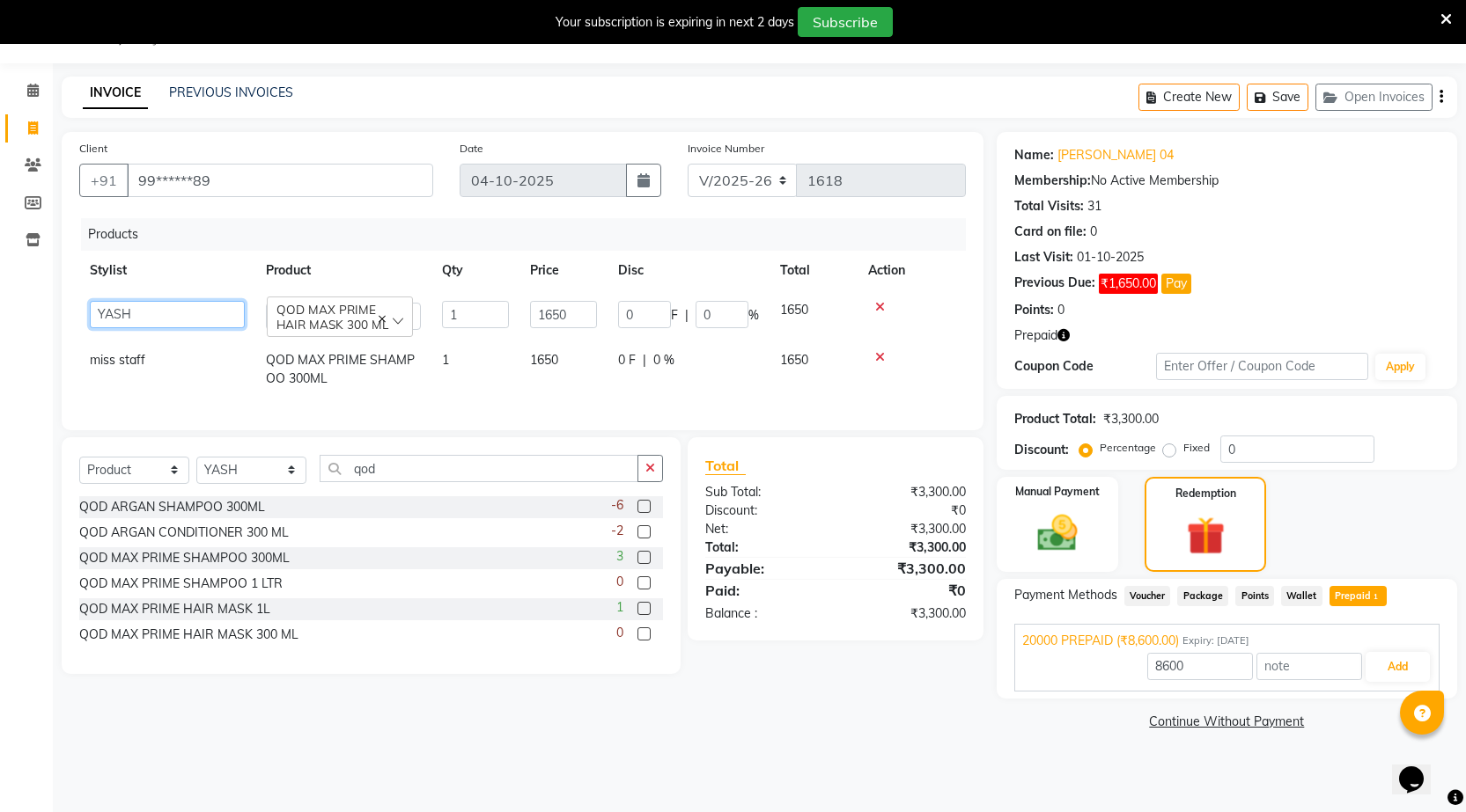
click at [111, 313] on select "[DATE] manager miss staff [PERSON_NAME]" at bounding box center [167, 314] width 155 height 27
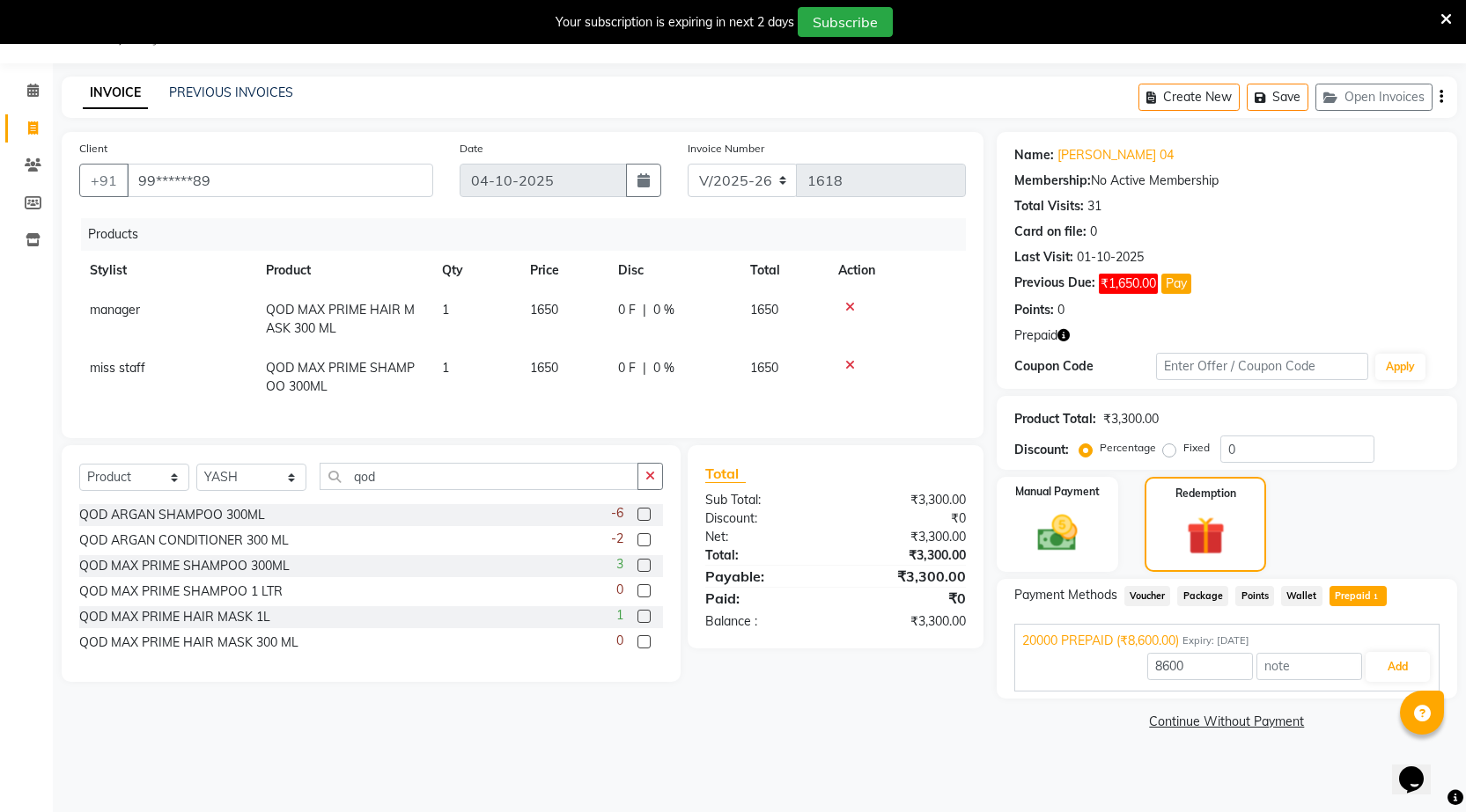
click at [122, 371] on span "miss staff" at bounding box center [117, 368] width 56 height 16
select select "59413"
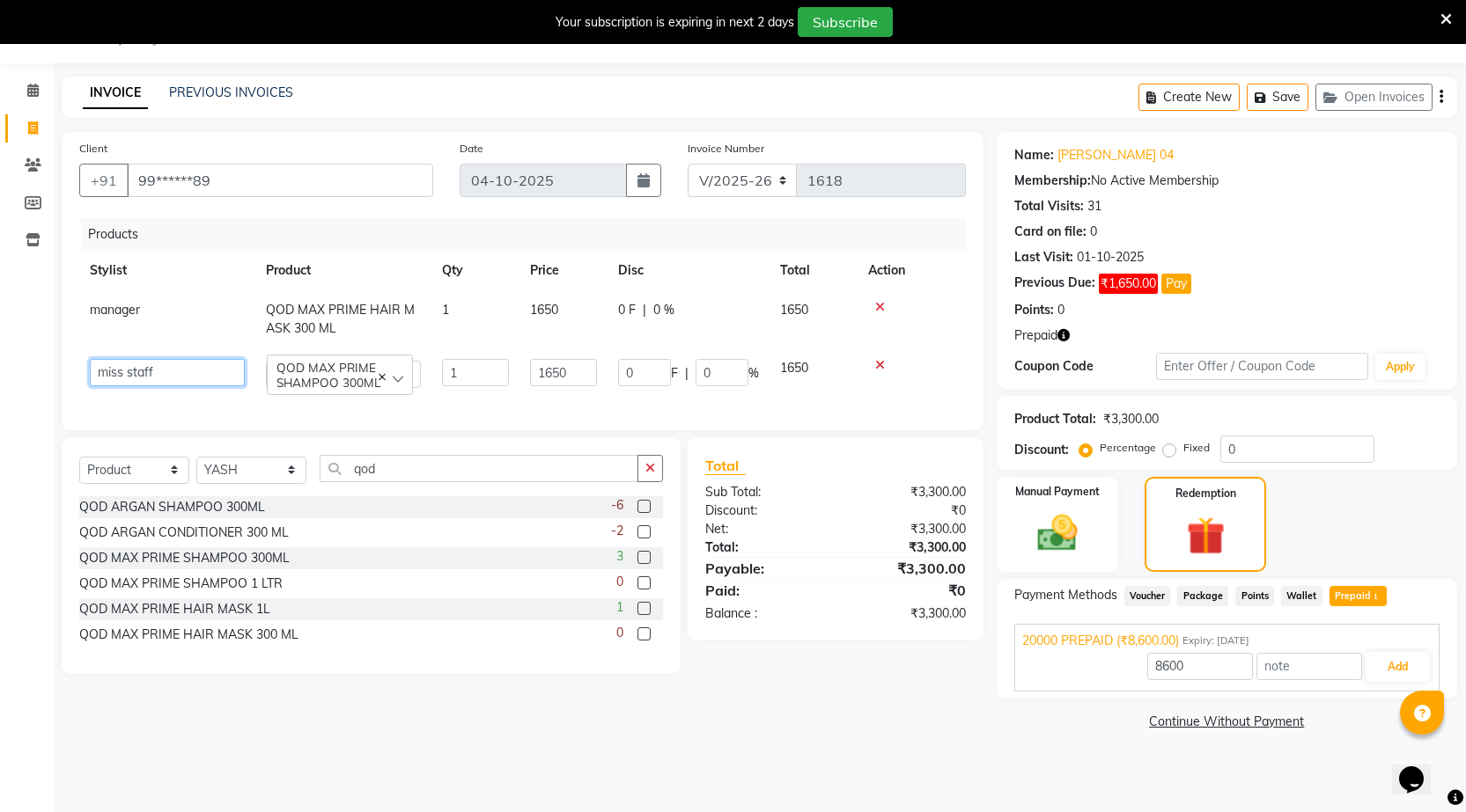
click at [126, 371] on select "[DATE] manager miss staff [PERSON_NAME]" at bounding box center [167, 373] width 155 height 27
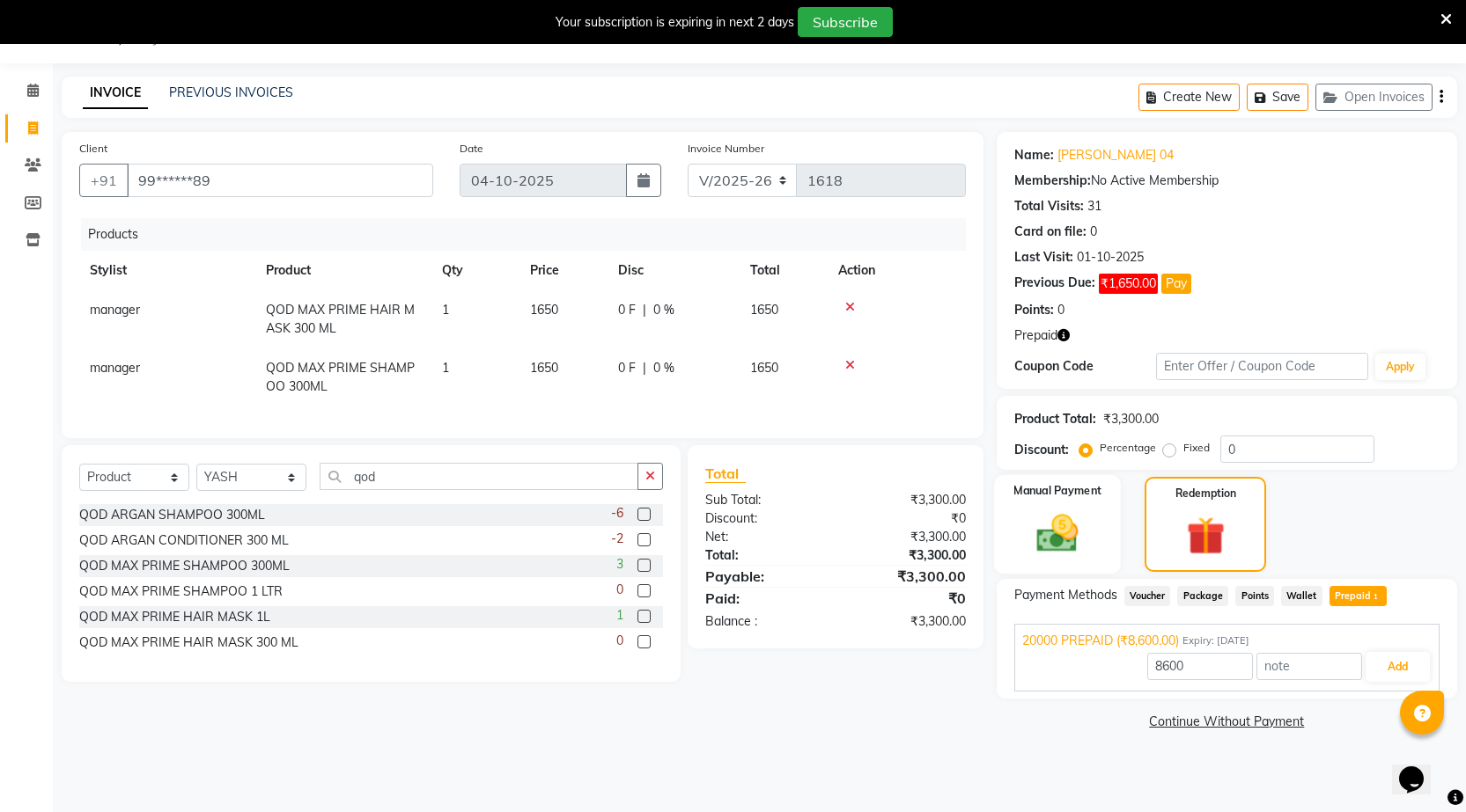
click at [1035, 539] on img at bounding box center [1057, 534] width 68 height 48
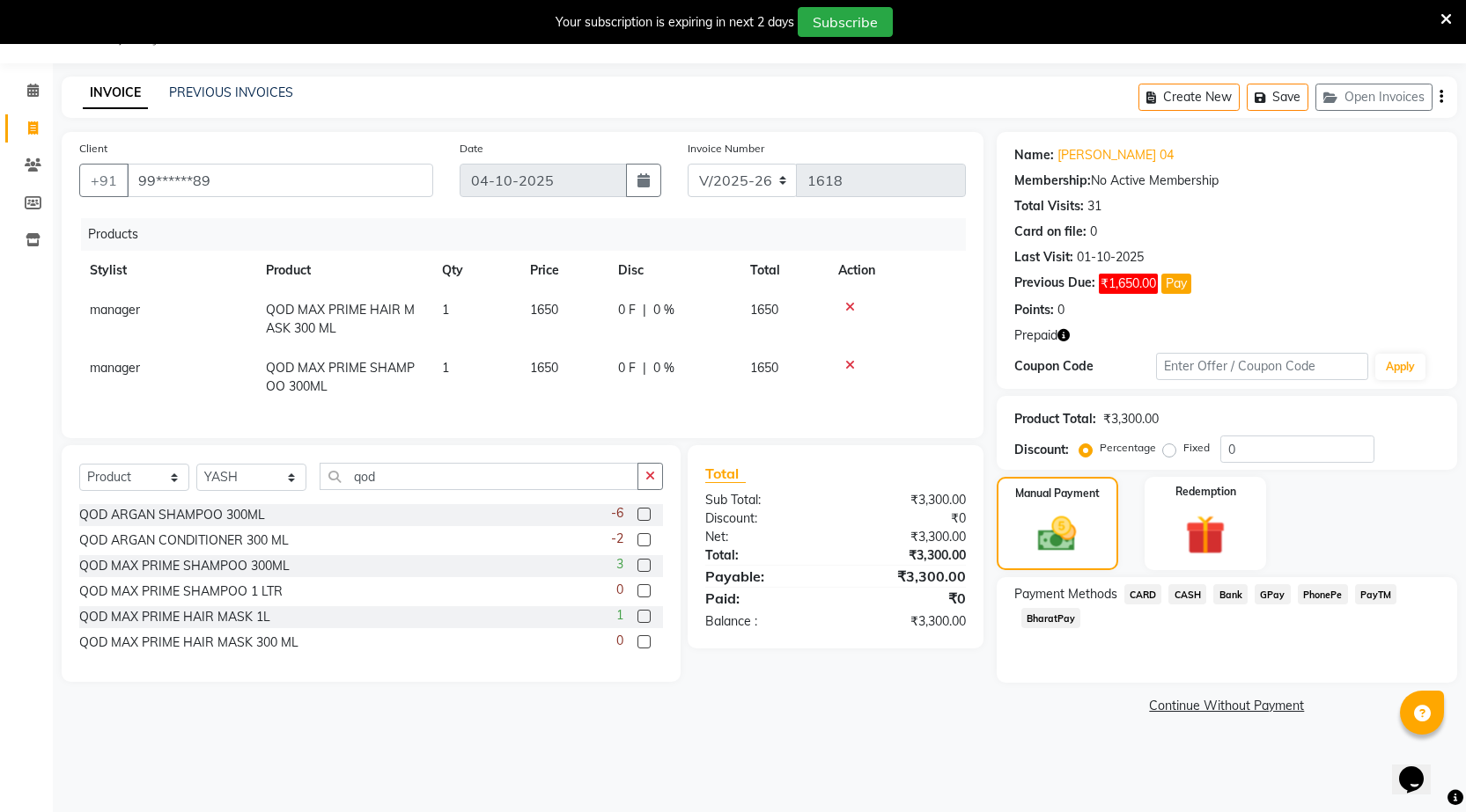
click at [1198, 593] on span "CASH" at bounding box center [1187, 594] width 38 height 20
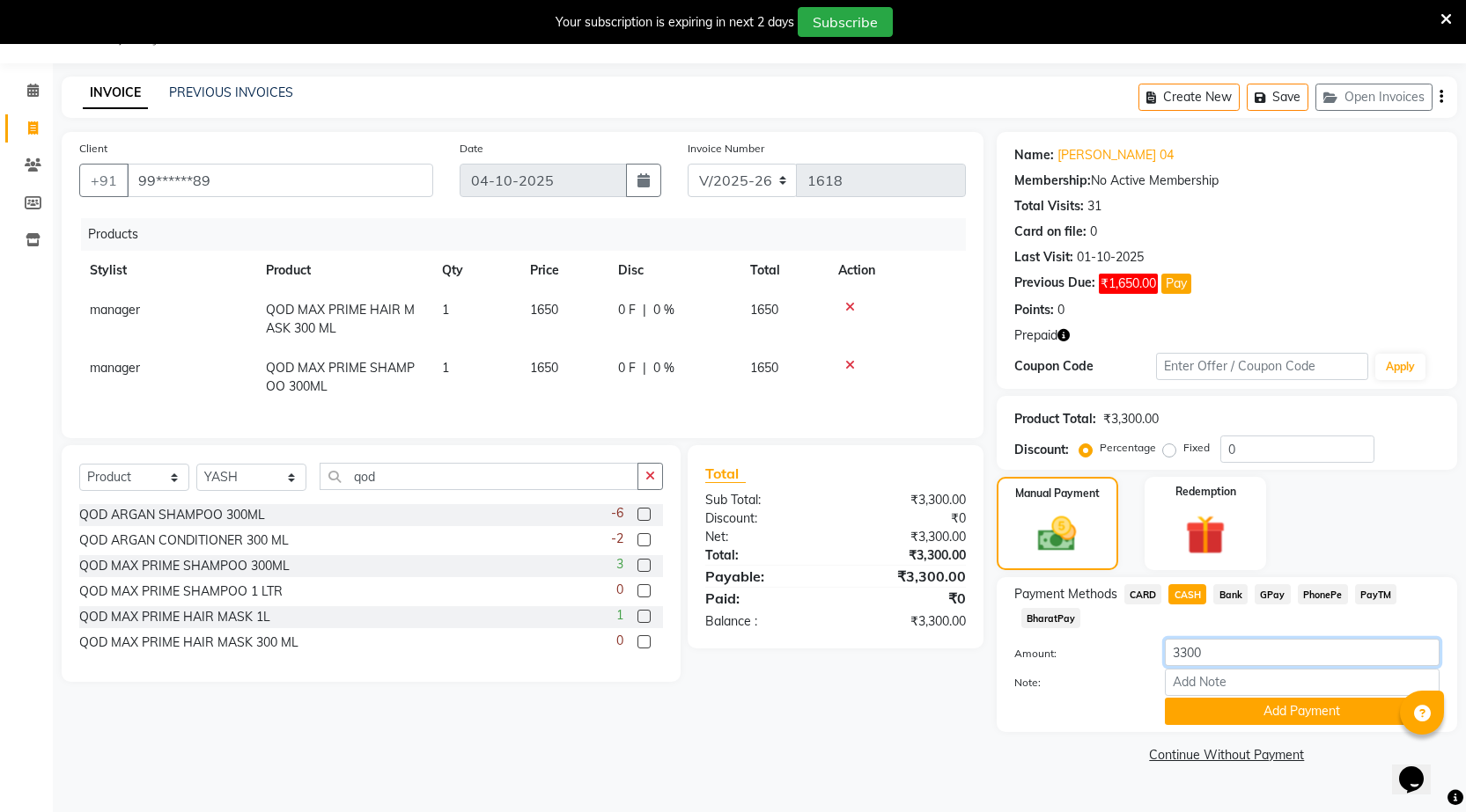
click at [1214, 645] on input "3300" at bounding box center [1302, 653] width 275 height 27
type input "3"
type input "00"
click at [1239, 709] on button "Add Payment" at bounding box center [1302, 711] width 275 height 27
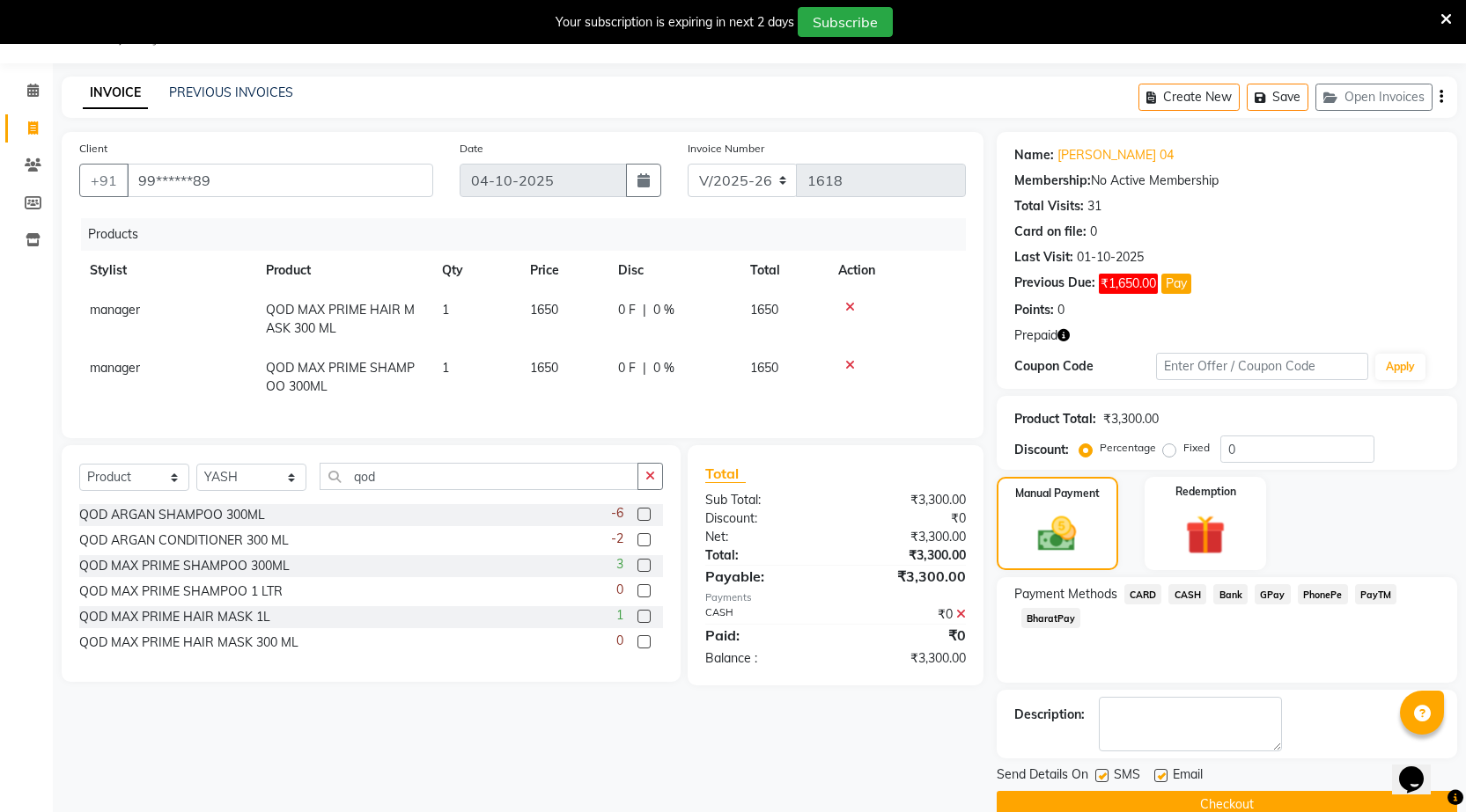
scroll to position [76, 0]
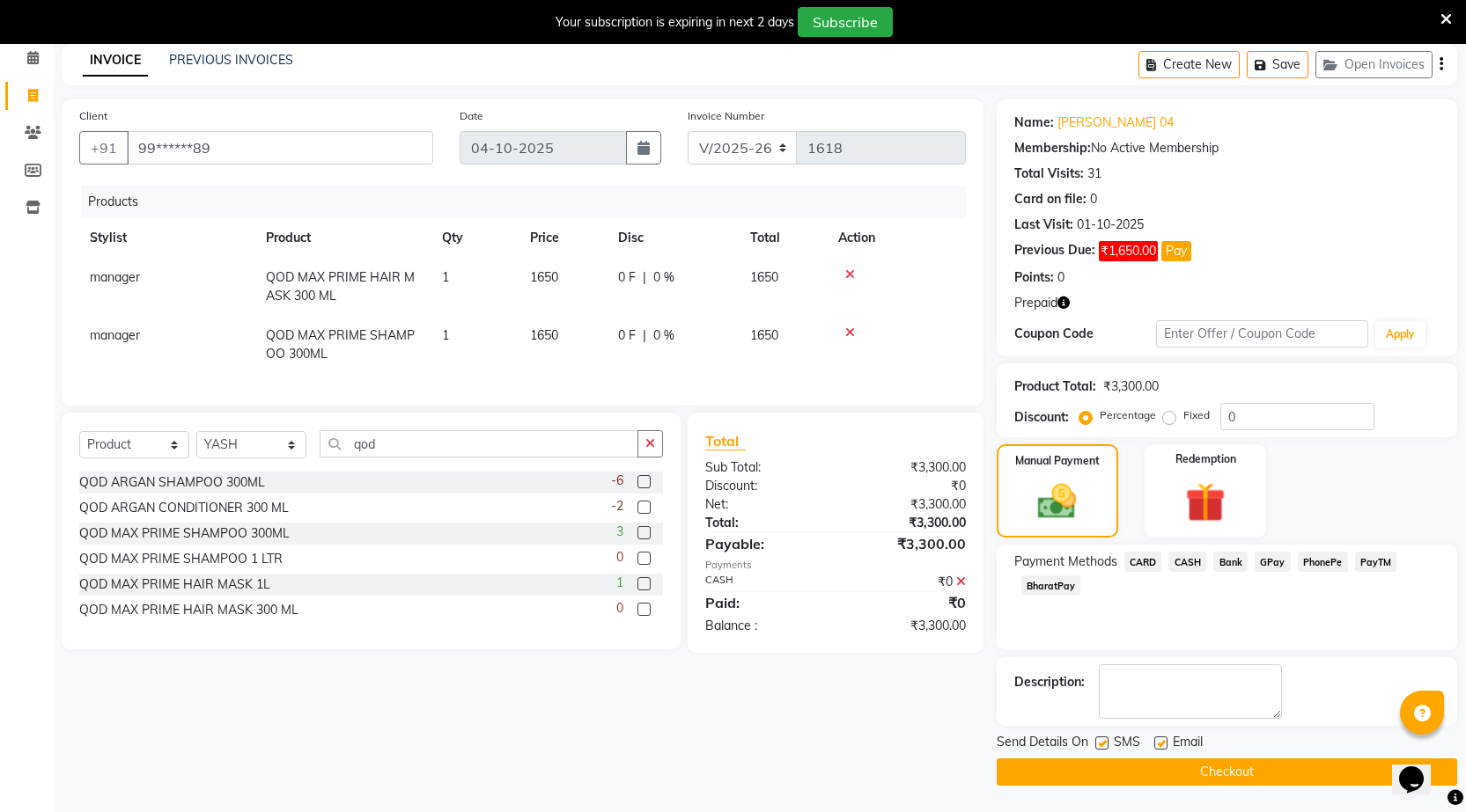
click at [1264, 769] on button "Checkout" at bounding box center [1227, 772] width 461 height 27
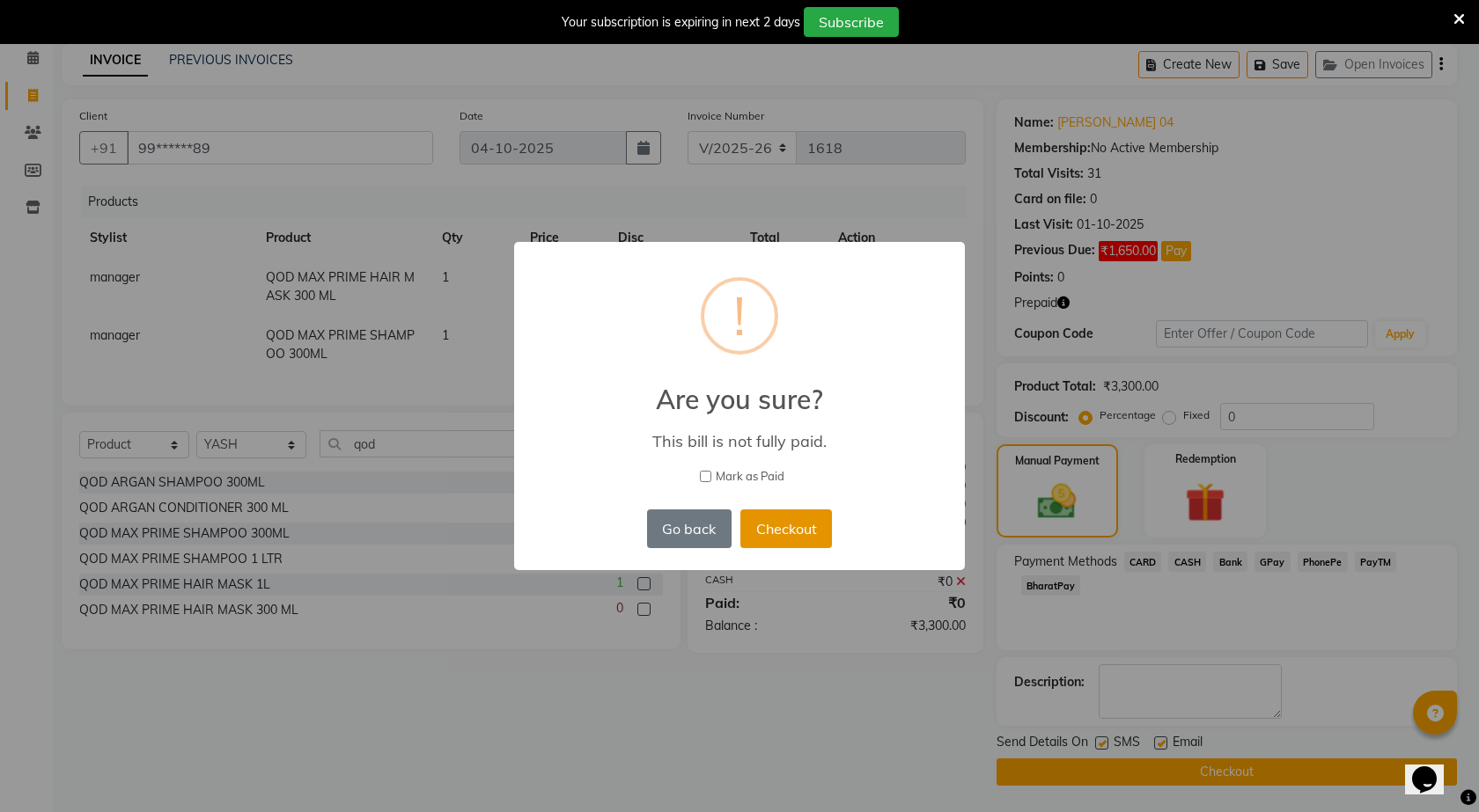
click at [810, 528] on button "Checkout" at bounding box center [786, 530] width 91 height 39
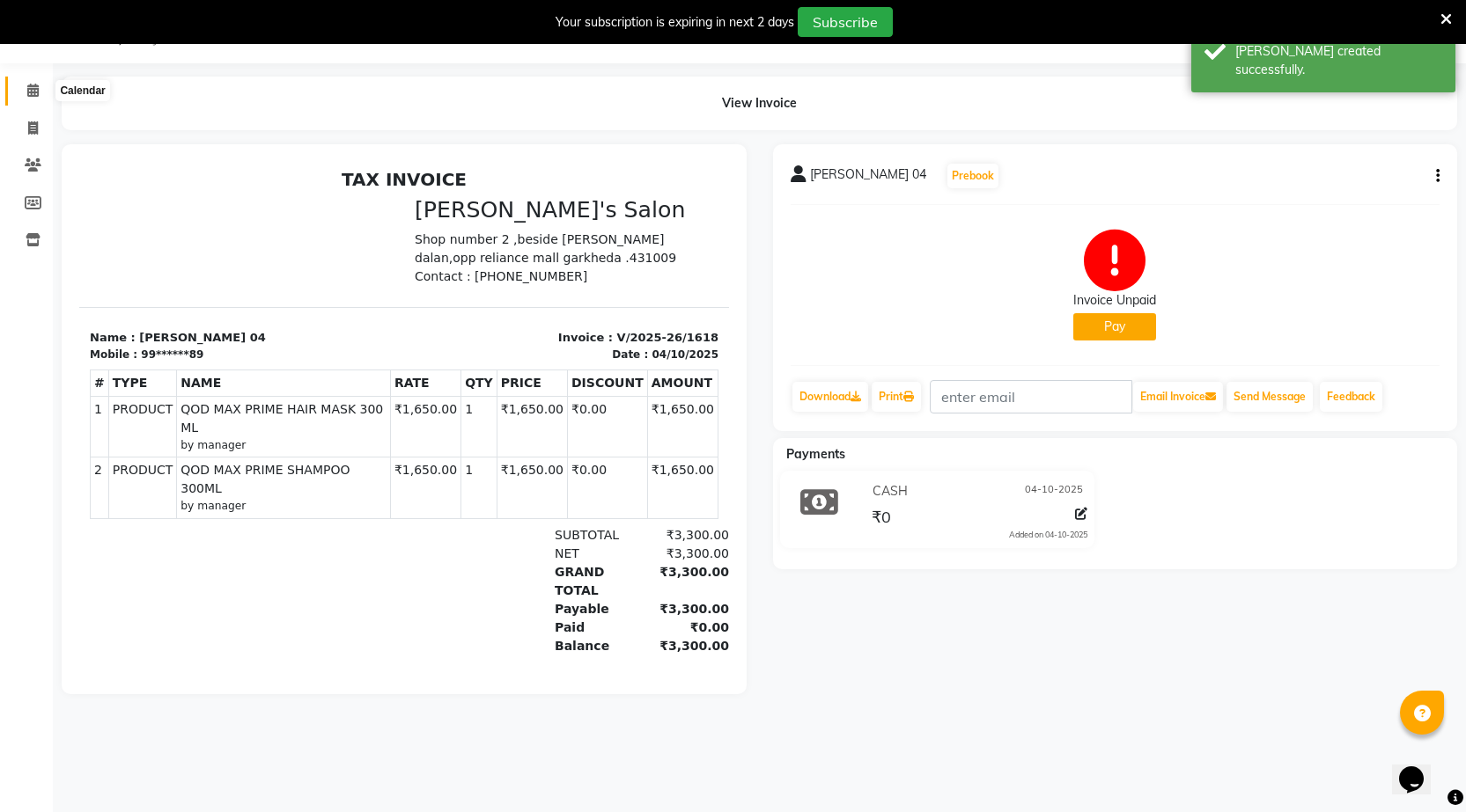
click at [36, 90] on icon at bounding box center [33, 89] width 12 height 13
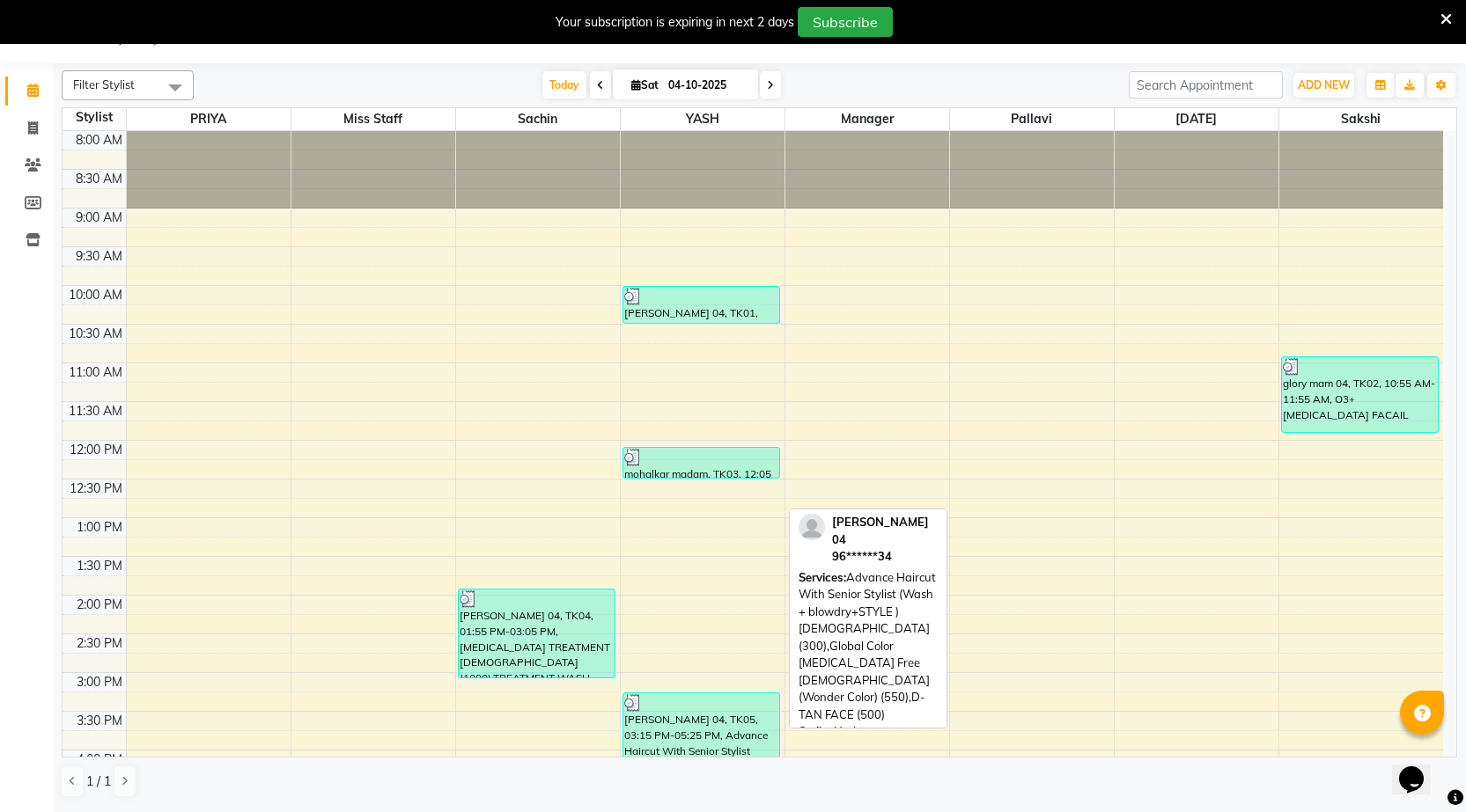
click at [687, 715] on div "[PERSON_NAME] 04, TK05, 03:15 PM-05:25 PM, Advance Haircut With Senior Stylist …" at bounding box center [702, 776] width 156 height 165
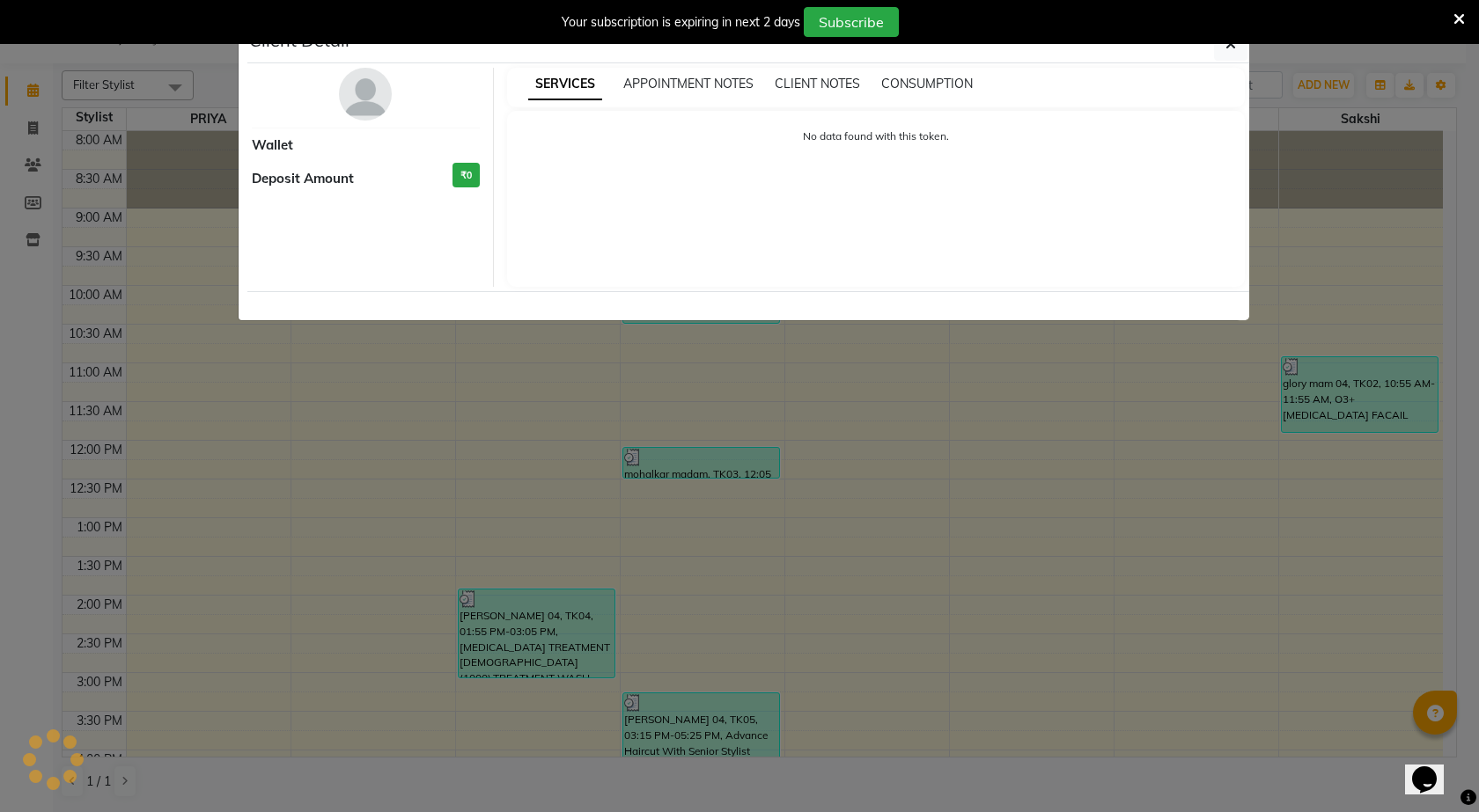
select select "3"
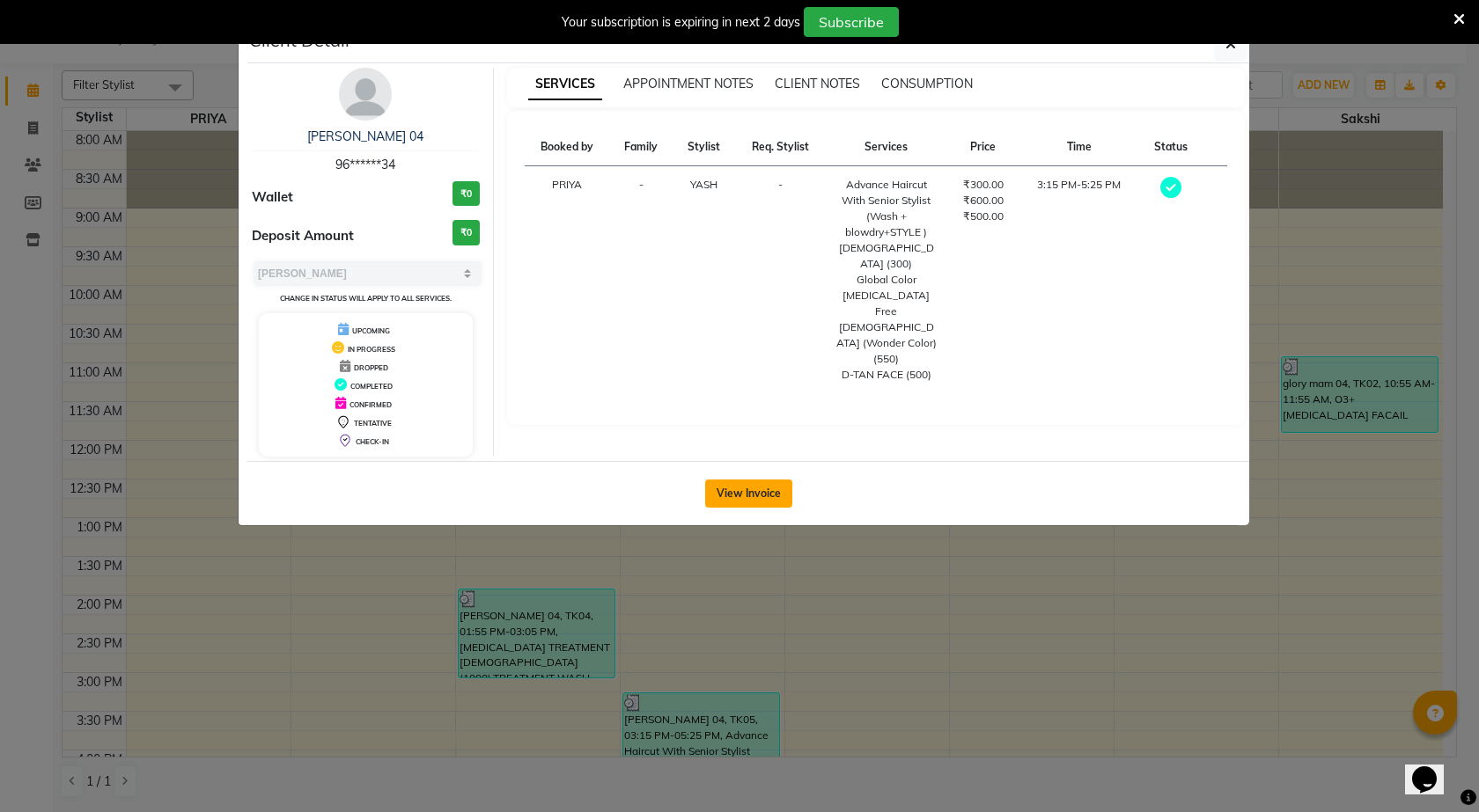
click at [746, 495] on button "View Invoice" at bounding box center [748, 494] width 87 height 28
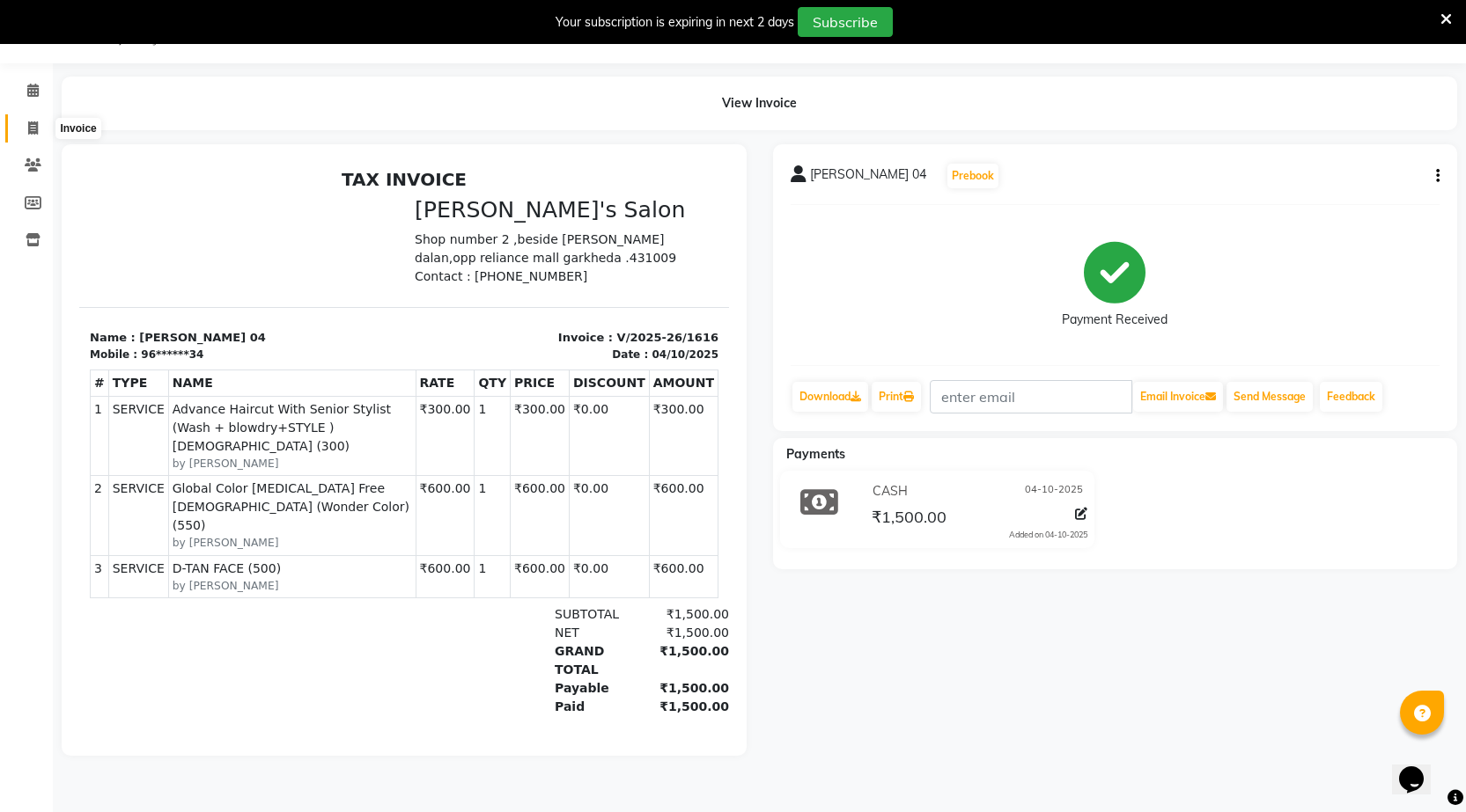
click at [35, 122] on icon at bounding box center [33, 128] width 10 height 13
select select "service"
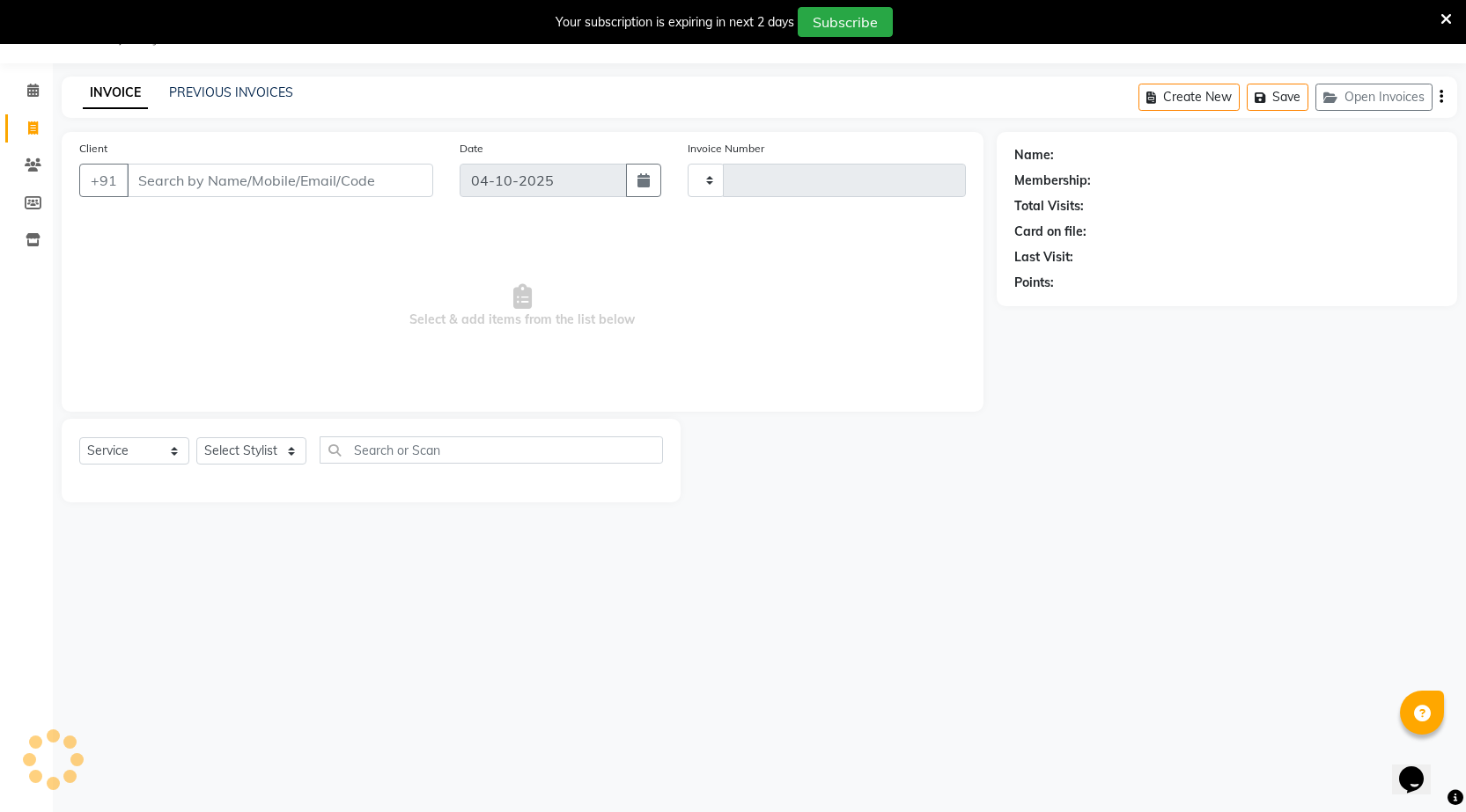
type input "1619"
select select "7062"
click at [334, 186] on input "Client" at bounding box center [280, 181] width 306 height 34
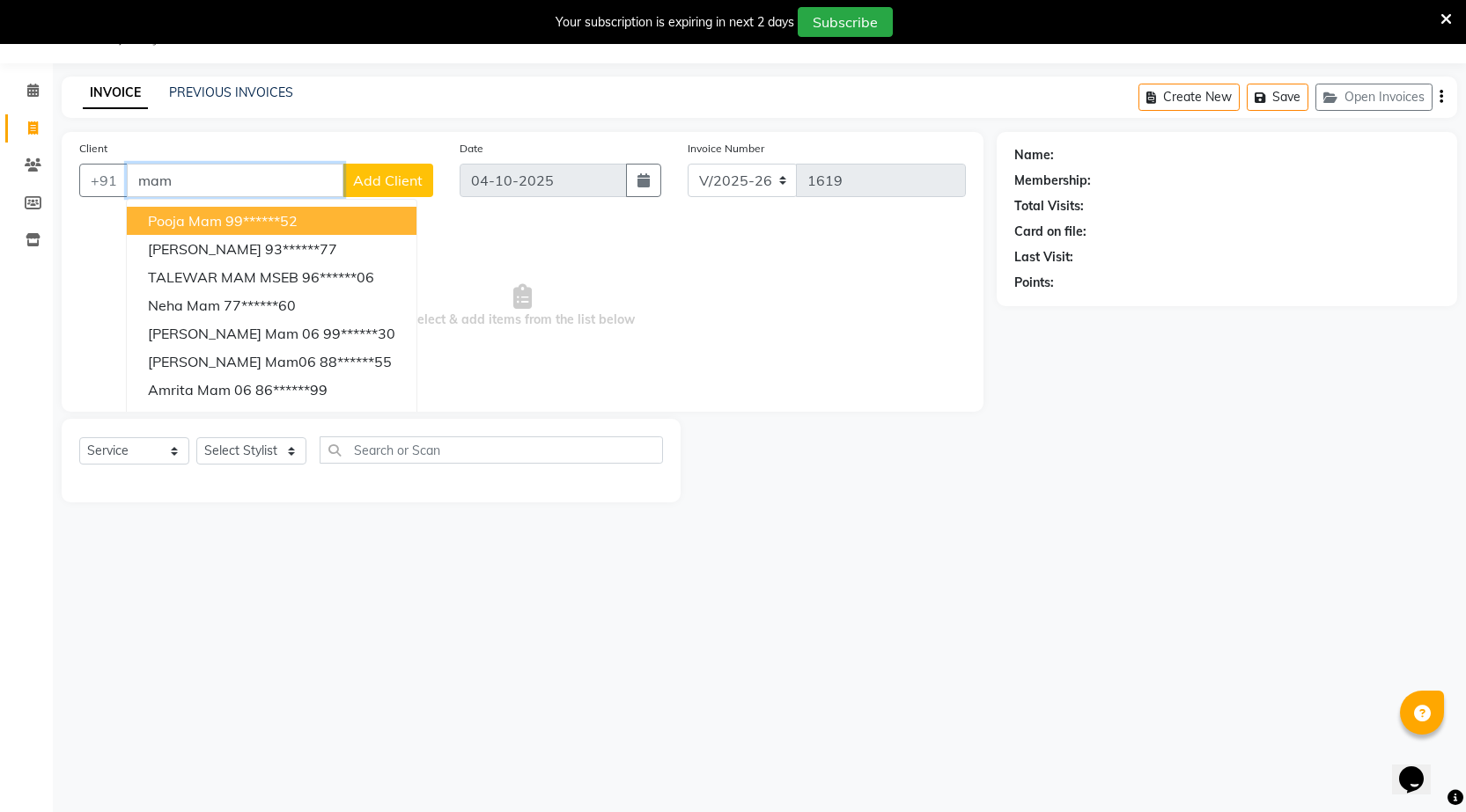
click at [231, 186] on input "mam" at bounding box center [235, 181] width 217 height 34
type input "m"
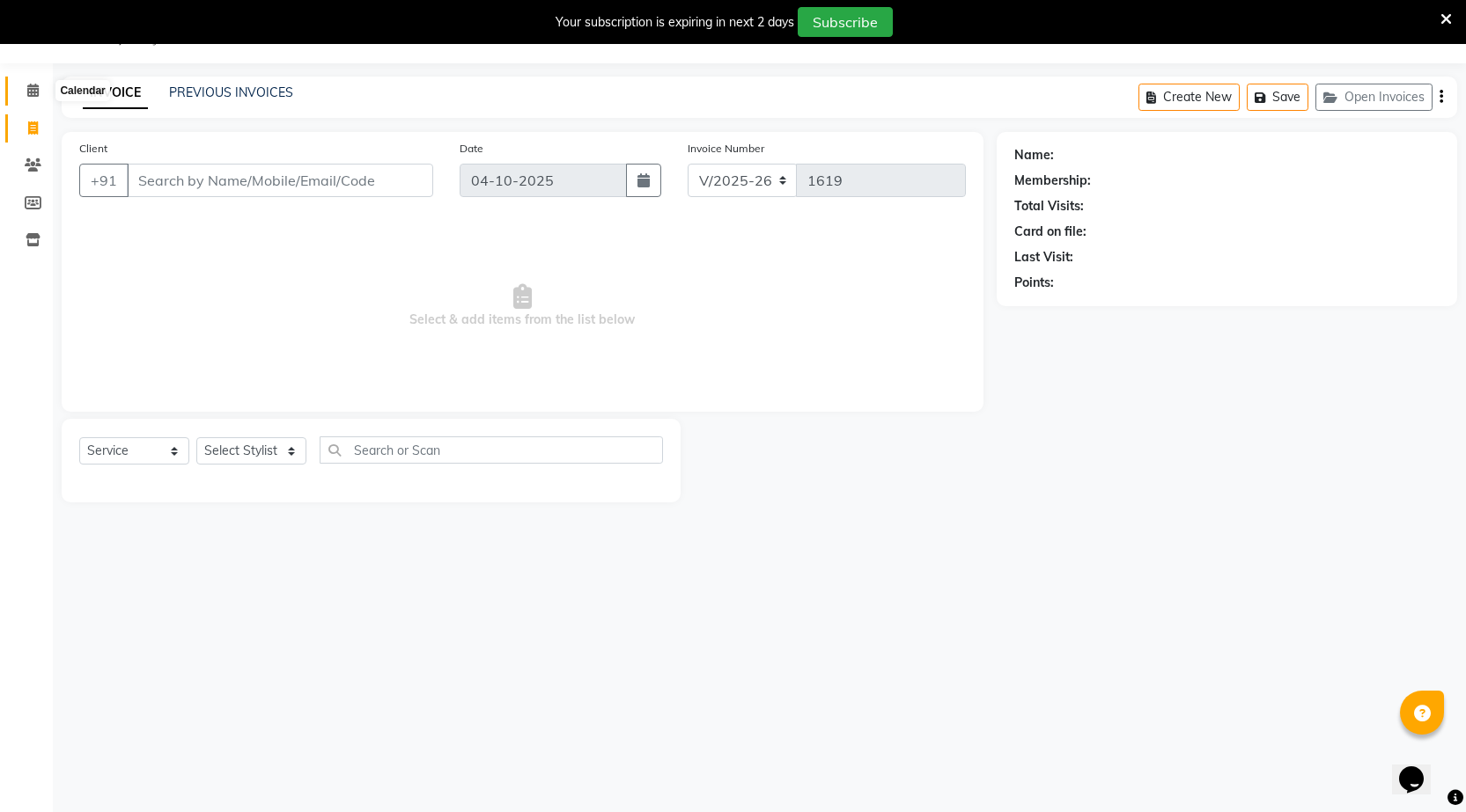
click at [40, 88] on span at bounding box center [33, 90] width 31 height 20
